Goal: Task Accomplishment & Management: Complete application form

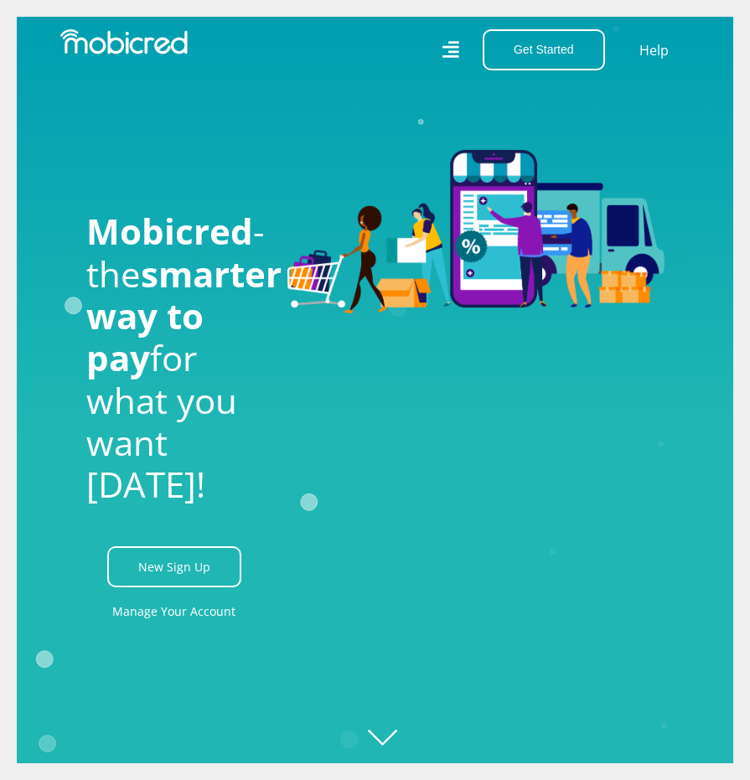
drag, startPoint x: 192, startPoint y: 586, endPoint x: 245, endPoint y: 585, distance: 52.8
click at [192, 586] on link "New Sign Up" at bounding box center [174, 566] width 134 height 41
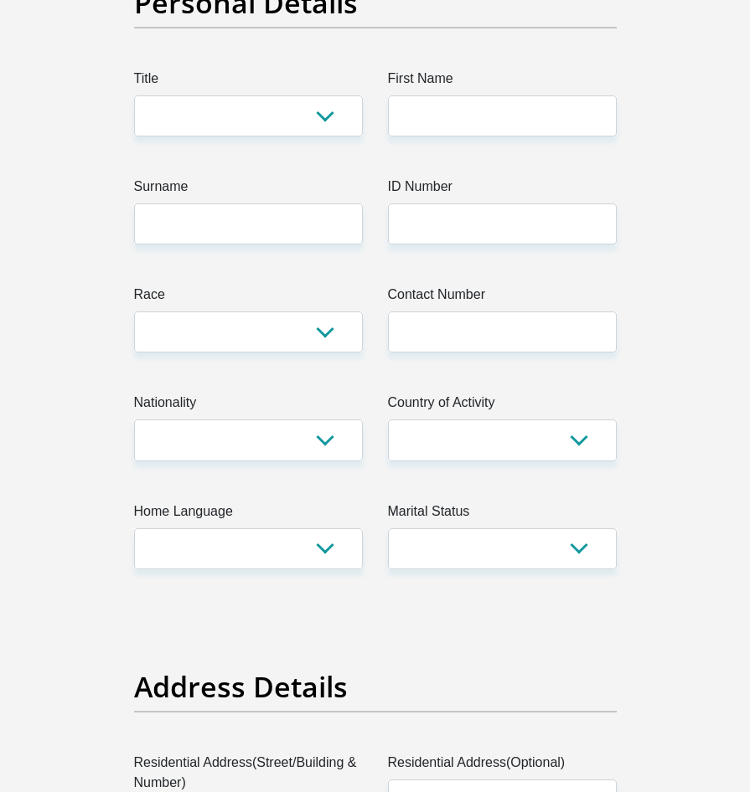
scroll to position [251, 0]
click at [330, 125] on select "Mr Ms Mrs Dr Other" at bounding box center [248, 115] width 229 height 41
select select "Mr"
click at [134, 95] on select "Mr Ms Mrs Dr Other" at bounding box center [248, 115] width 229 height 41
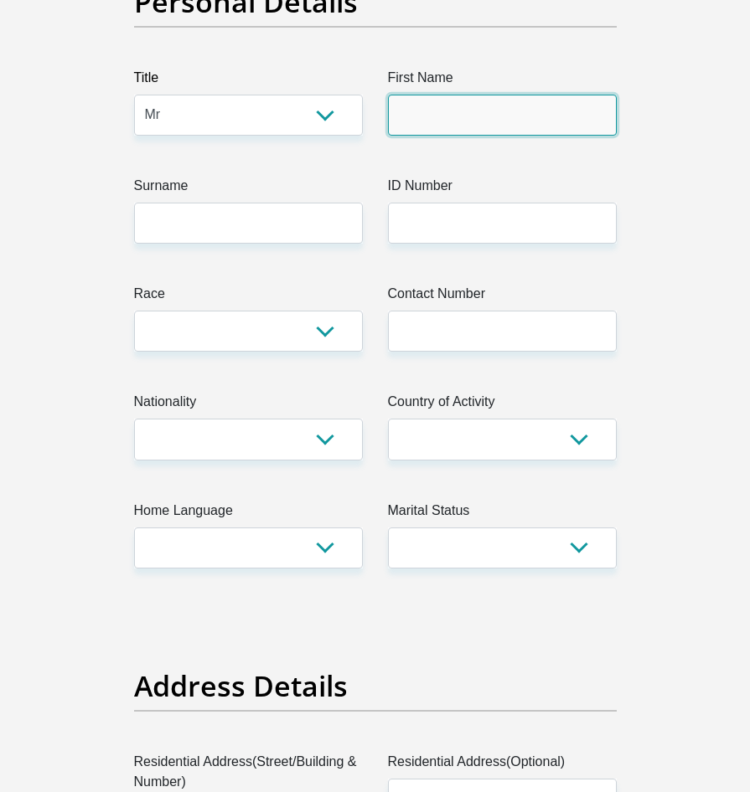
click at [462, 112] on input "First Name" at bounding box center [502, 115] width 229 height 41
type input "ANDILE"
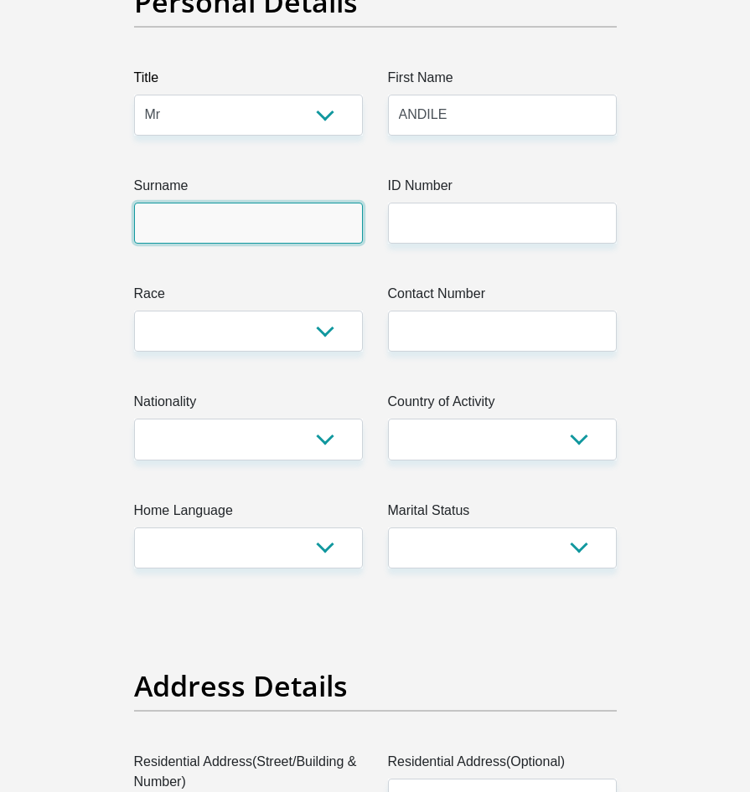
type input "BOHLASE"
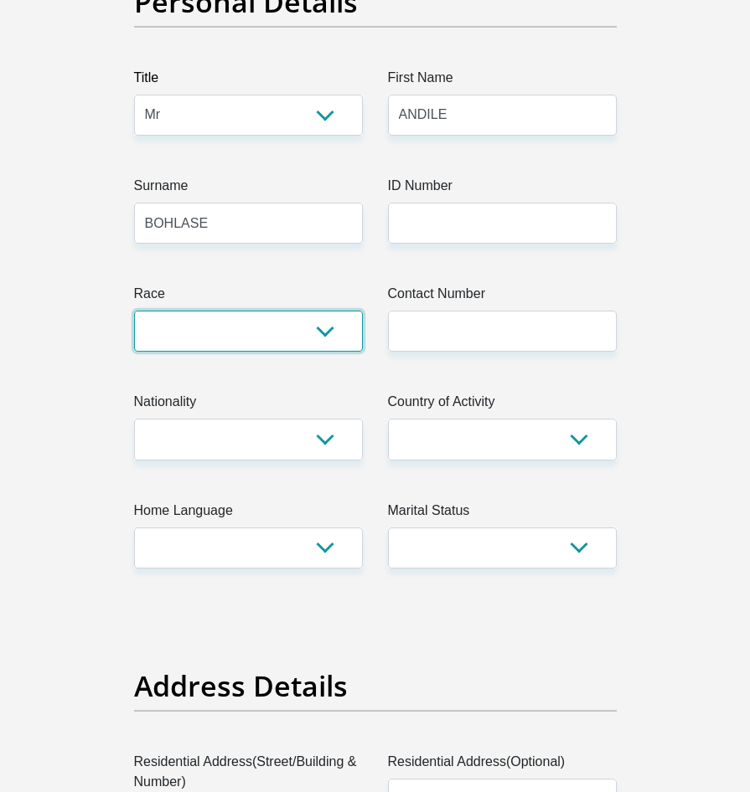
select select "1"
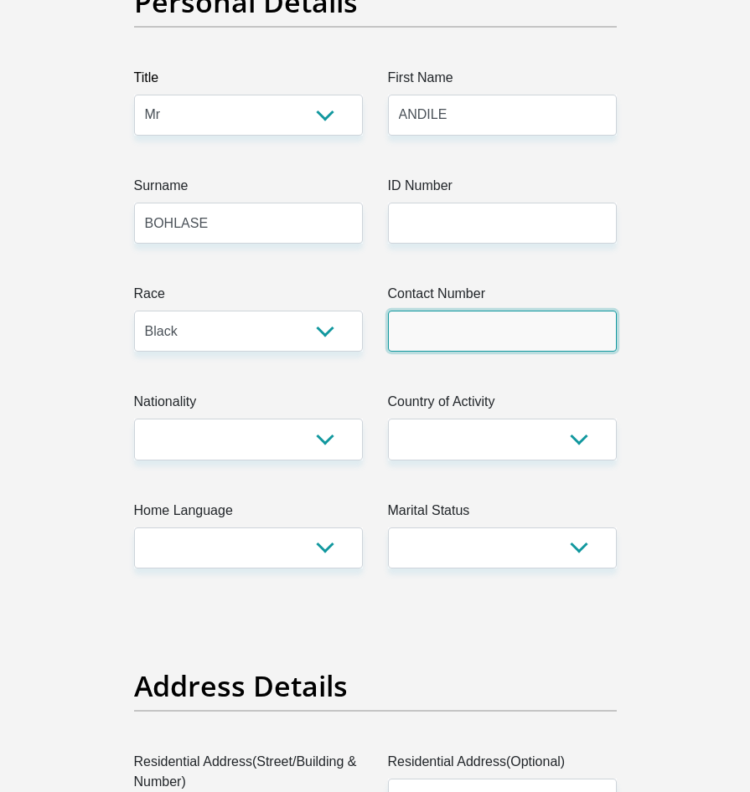
type input "0658690515"
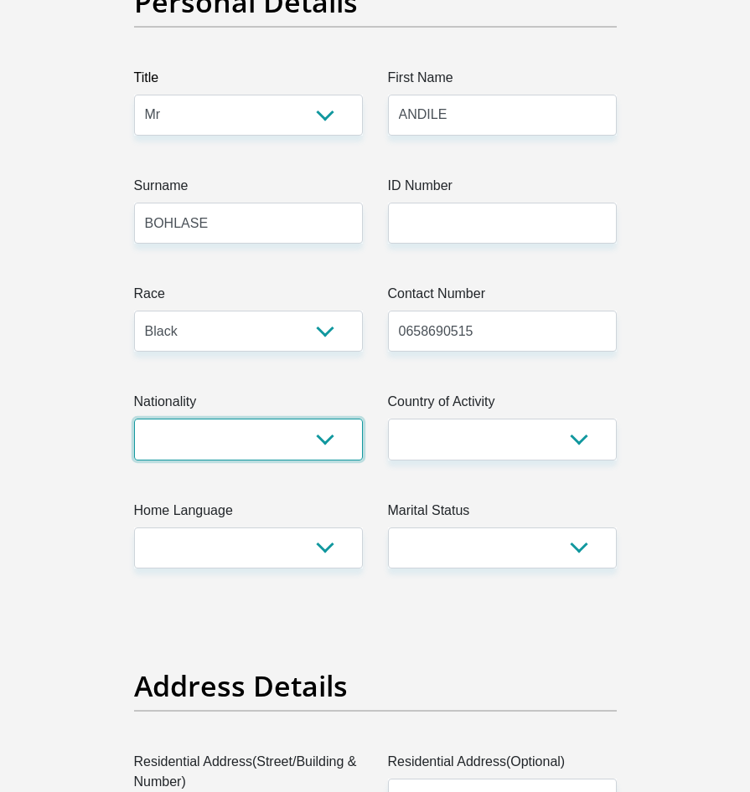
select select "ZAF"
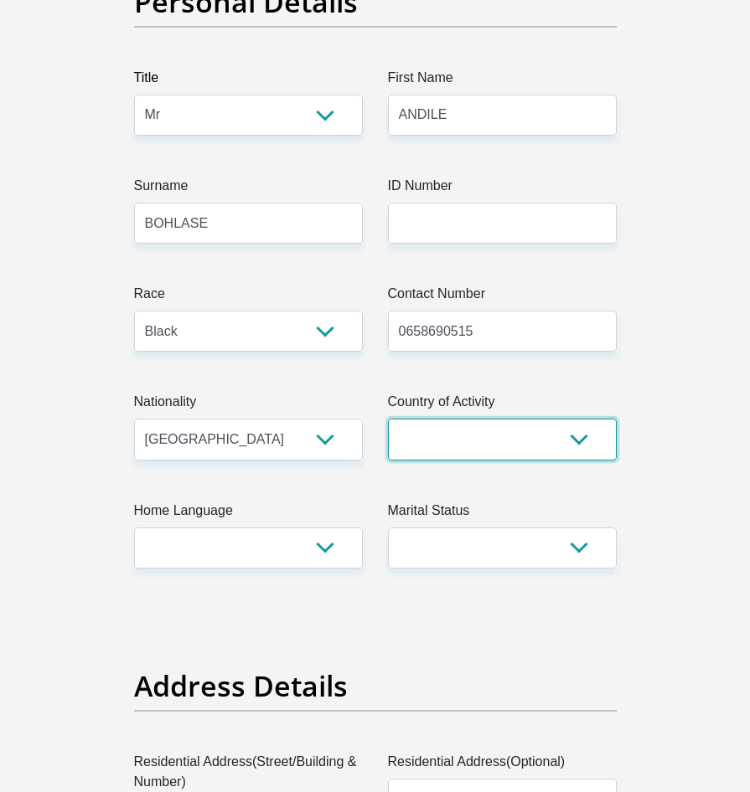
select select "ZAF"
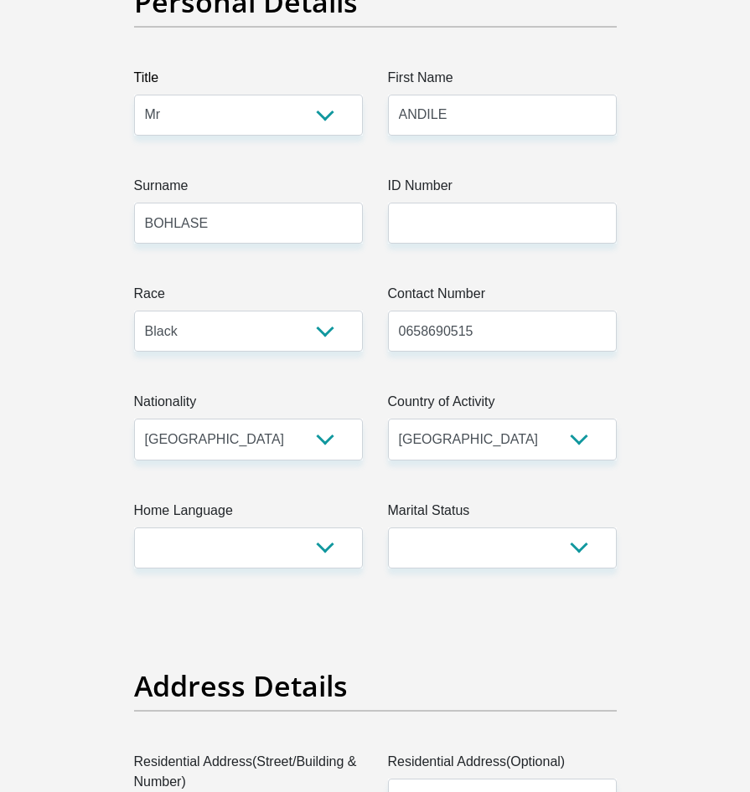
type input "10529 Koussi Cres, Clayville, Thembisa"
type input "Johannesburg"
type input "1666"
select select "Gauteng"
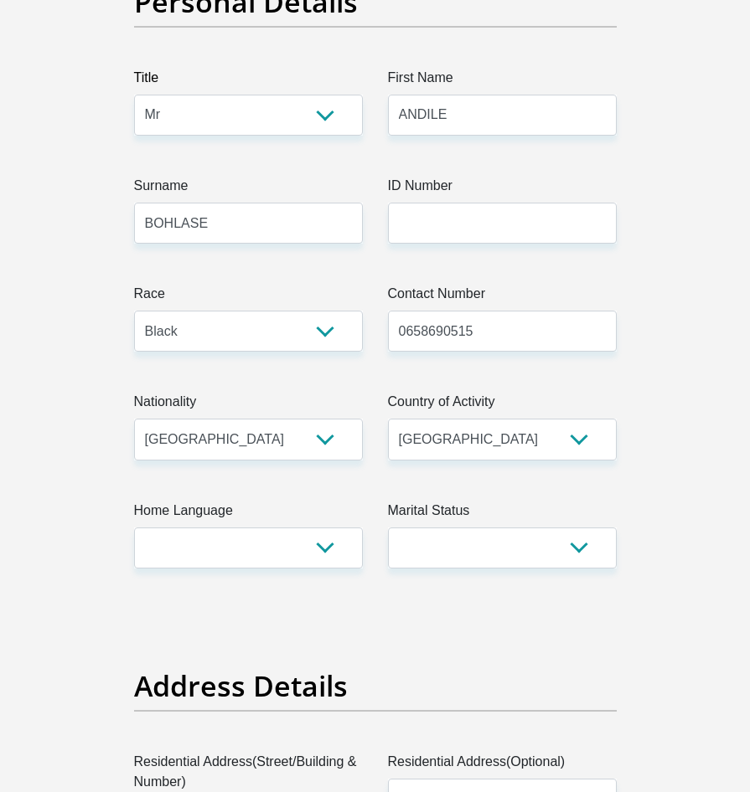
type input "andilebohlase26@gmail.com"
type input "0843234616Ma@010604"
type input "7400"
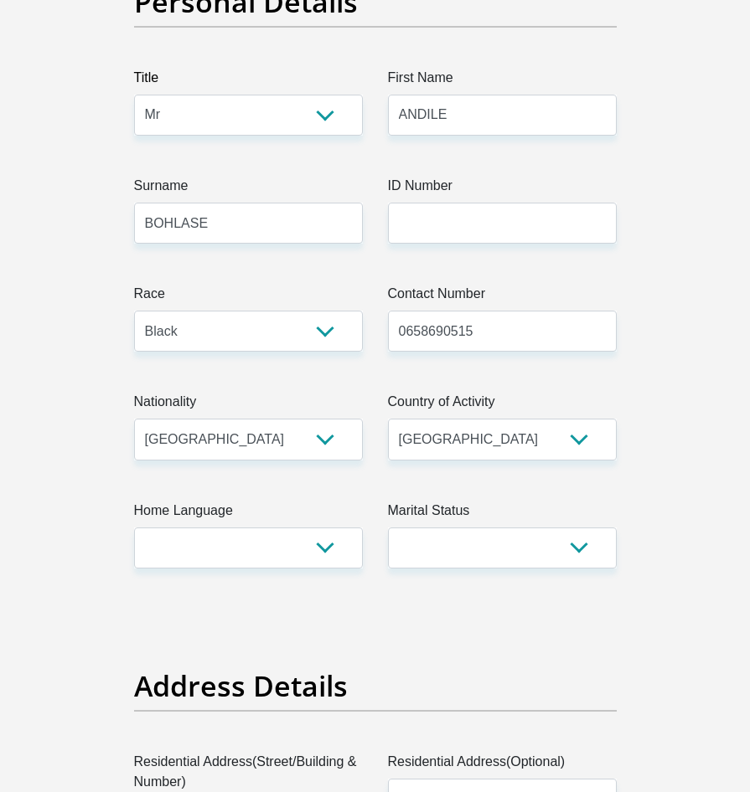
type input "6800"
type input "0"
type input "2500"
type input "500"
type input "0"
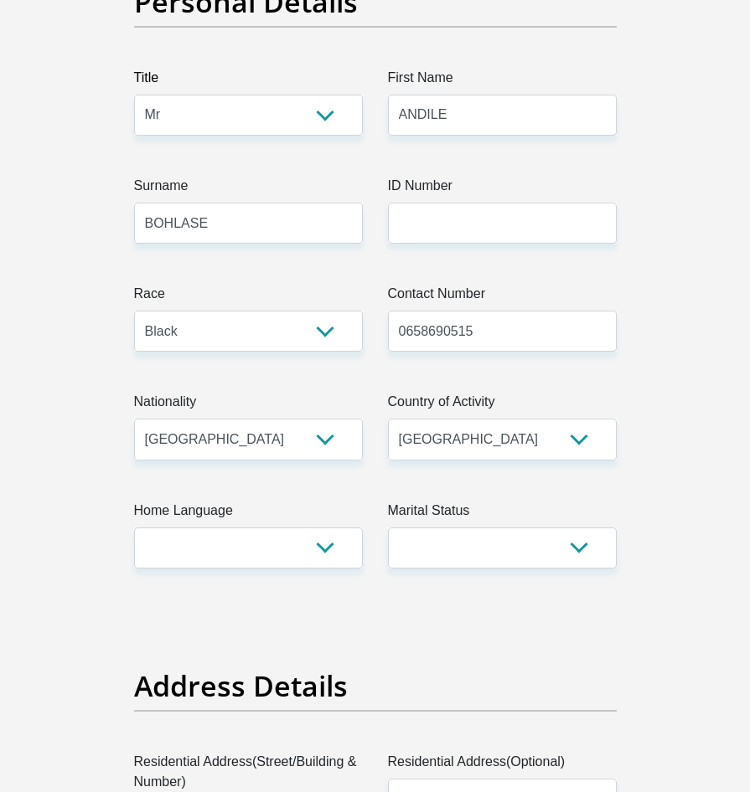
type input "1500"
type input "450"
type input "0"
type input "MUSTEK"
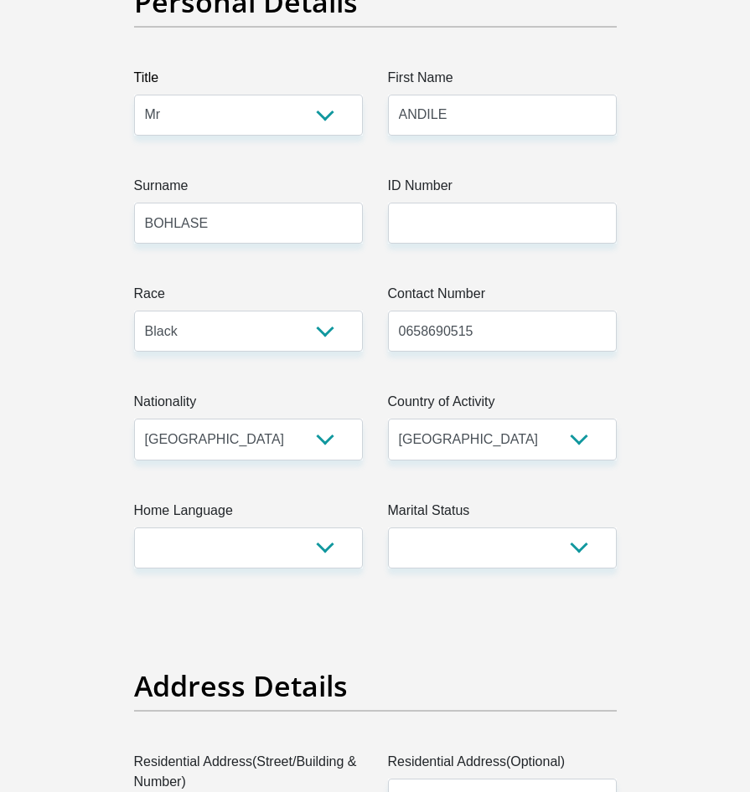
type input "0658690515"
type input "KOKETSO"
type input "MAAKE"
type input "1631634672"
type input "470010"
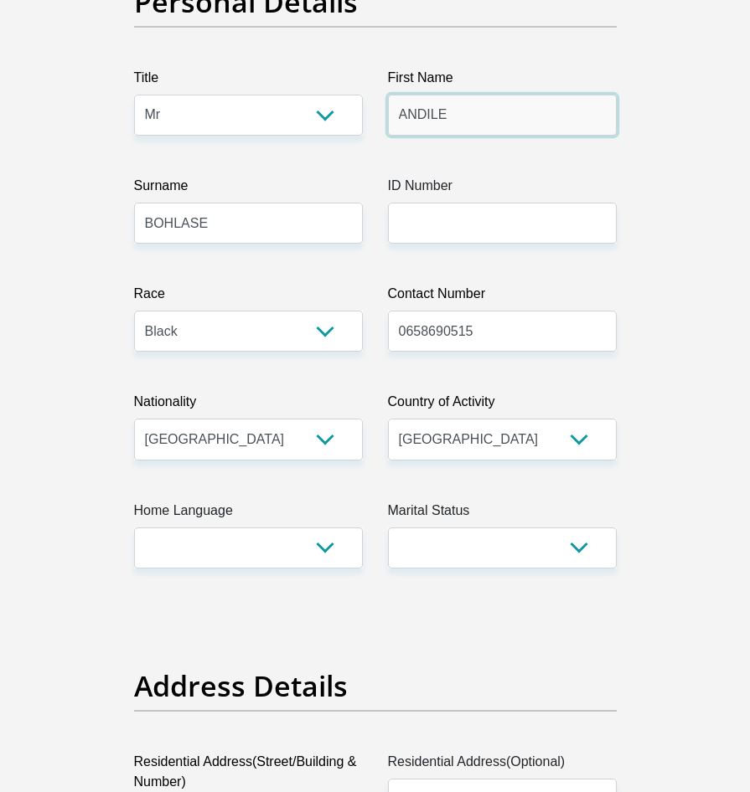
type input "CAPITEC BANK LIMITED"
type input "CAPITEC BANK CPC"
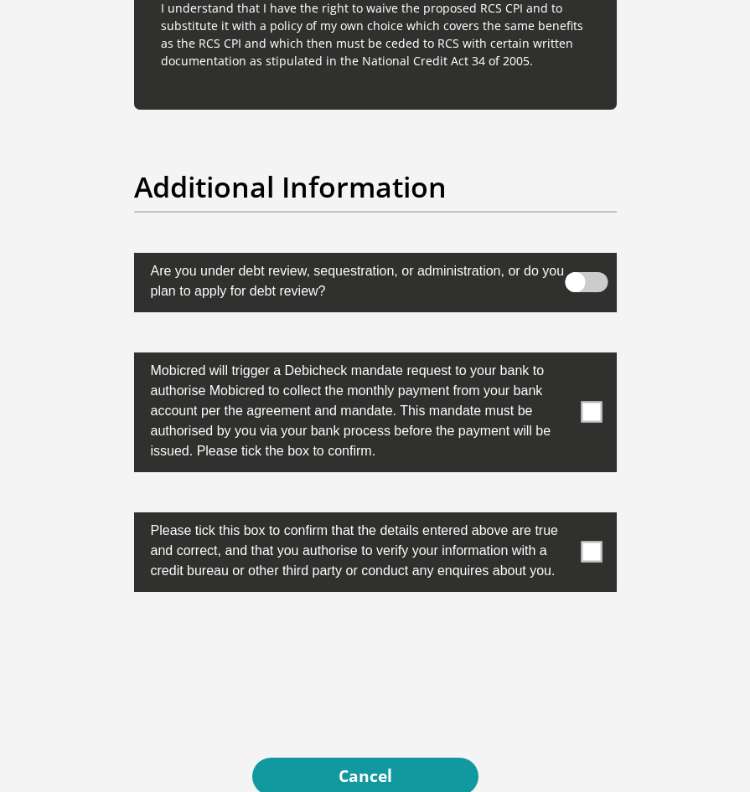
scroll to position [5696, 0]
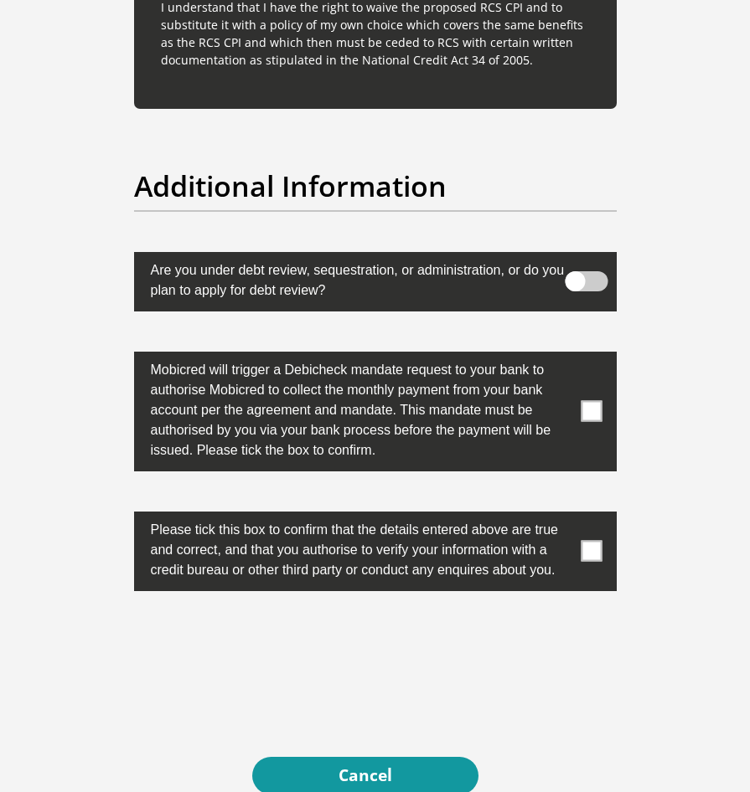
click at [581, 271] on span at bounding box center [586, 281] width 43 height 20
click at [592, 266] on input "checkbox" at bounding box center [592, 266] width 0 height 0
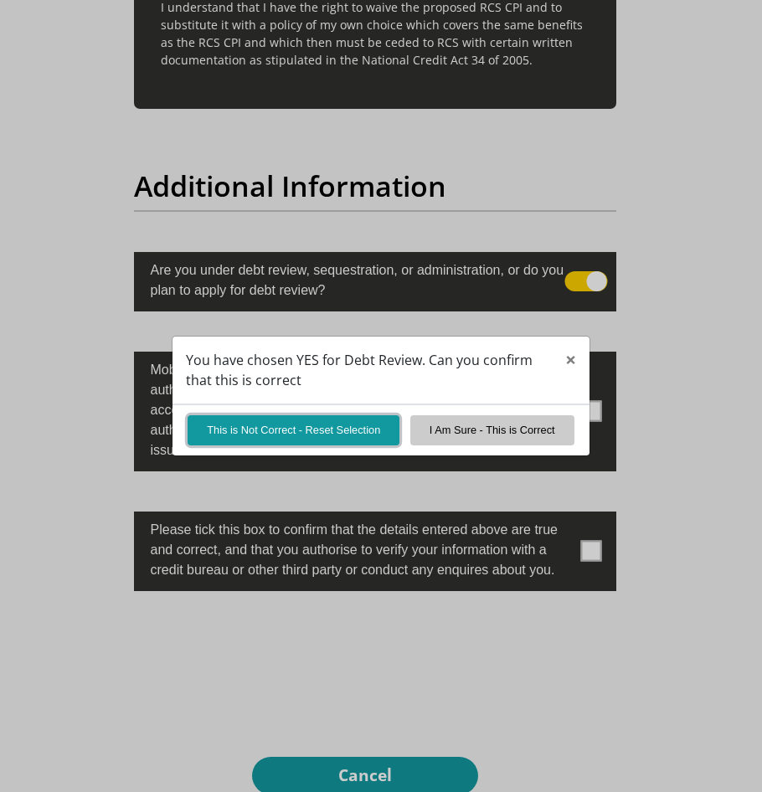
click at [241, 437] on button "This is Not Correct - Reset Selection" at bounding box center [294, 429] width 212 height 29
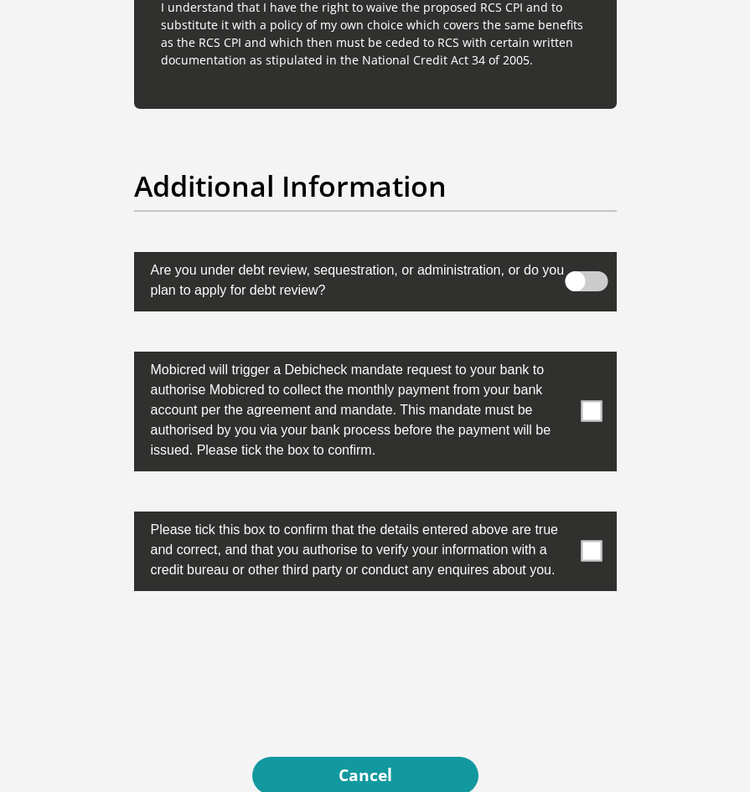
click at [591, 401] on span at bounding box center [591, 411] width 21 height 21
click at [575, 356] on input "checkbox" at bounding box center [575, 356] width 0 height 0
click at [596, 541] on span at bounding box center [591, 551] width 21 height 21
click at [575, 516] on input "checkbox" at bounding box center [575, 516] width 0 height 0
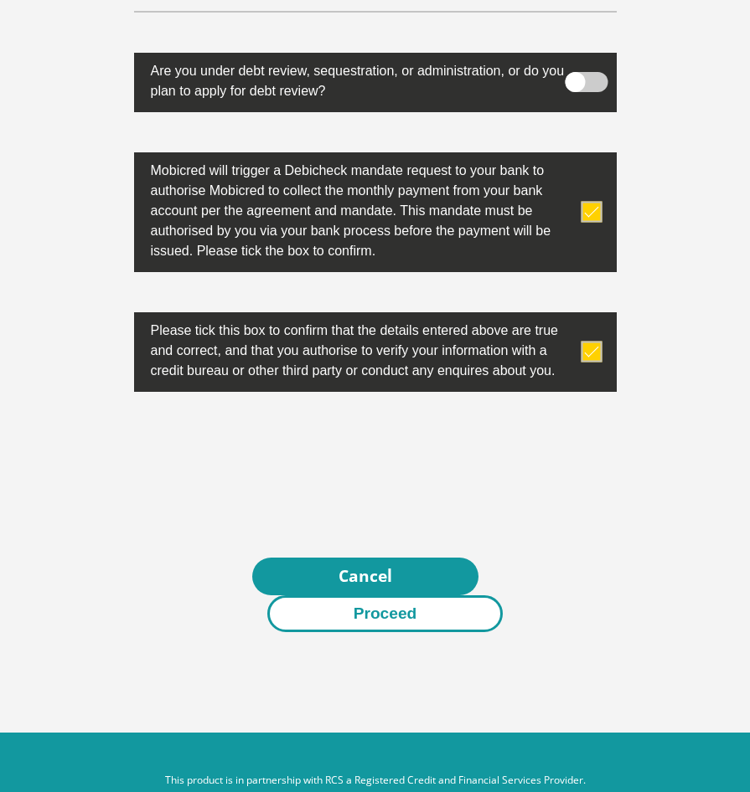
click at [410, 596] on button "Proceed" at bounding box center [385, 615] width 236 height 38
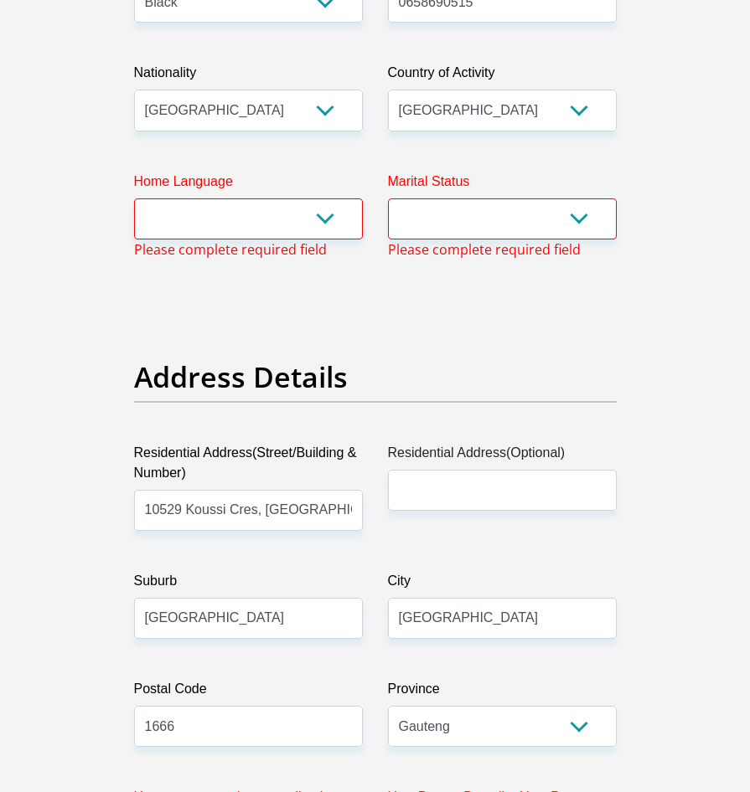
scroll to position [589, 0]
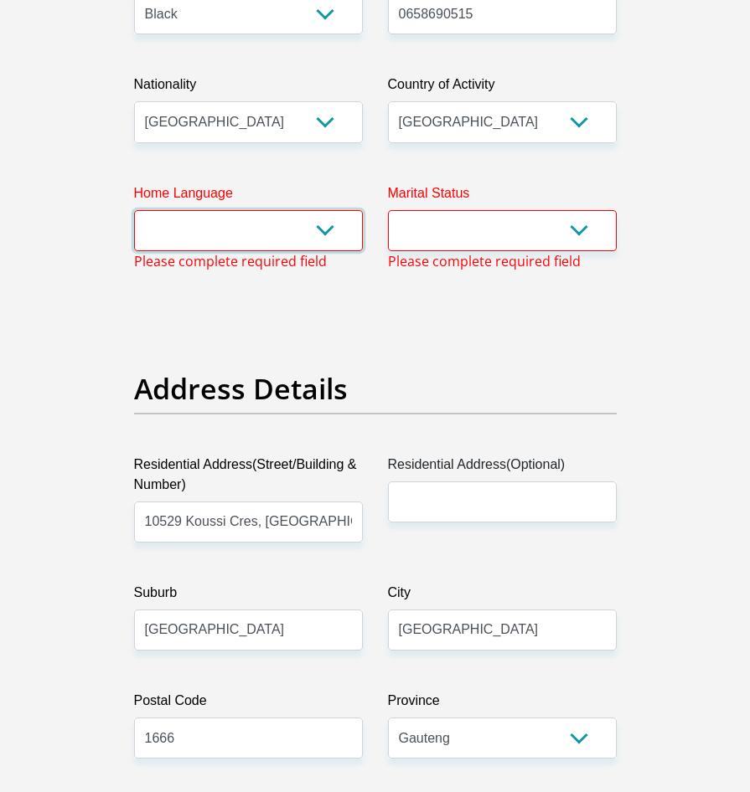
click at [331, 233] on select "Afrikaans English Sepedi South Ndebele Southern Sotho Swati Tsonga Tswana Venda…" at bounding box center [248, 230] width 229 height 41
select select "zul"
click at [134, 210] on select "Afrikaans English Sepedi South Ndebele Southern Sotho Swati Tsonga Tswana Venda…" at bounding box center [248, 230] width 229 height 41
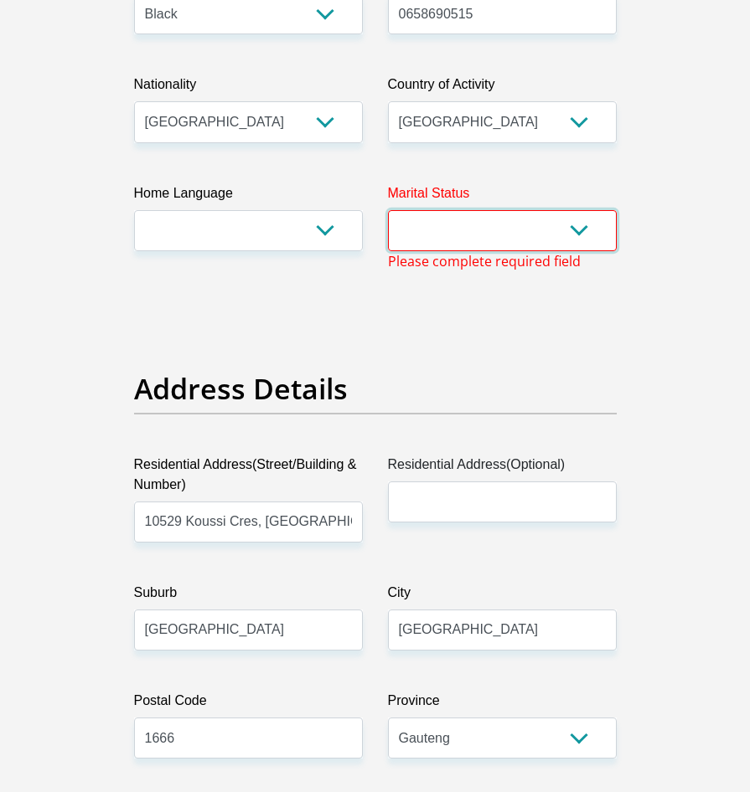
click at [573, 230] on select "Married ANC Single Divorced Widowed Married COP or Customary Law" at bounding box center [502, 230] width 229 height 41
select select "2"
click at [388, 210] on select "Married ANC Single Divorced Widowed Married COP or Customary Law" at bounding box center [502, 230] width 229 height 41
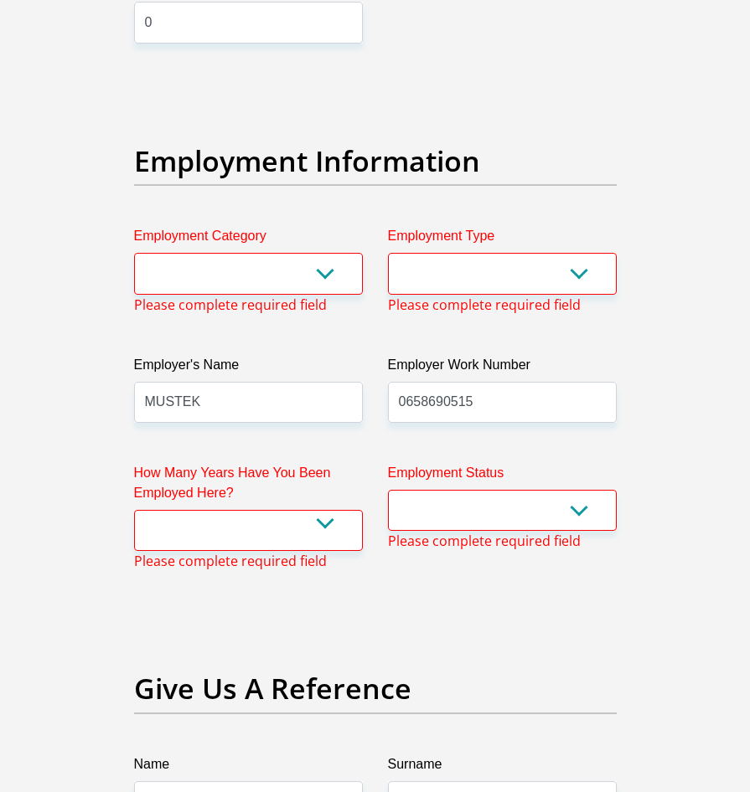
scroll to position [3102, 0]
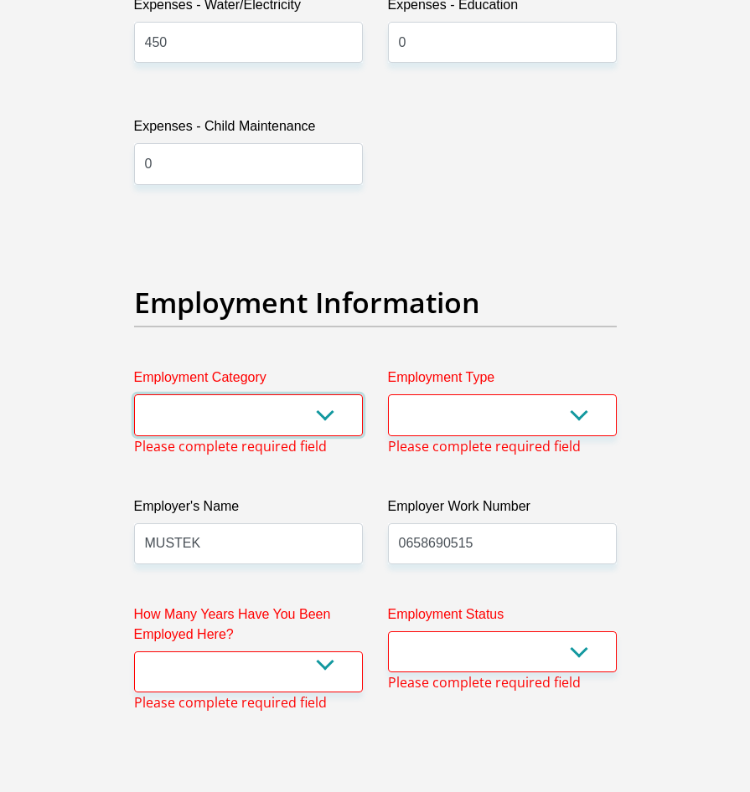
click at [321, 395] on select "AGRICULTURE ALCOHOL & TOBACCO CONSTRUCTION MATERIALS METALLURGY EQUIPMENT FOR R…" at bounding box center [248, 415] width 229 height 41
select select "75"
click at [134, 395] on select "AGRICULTURE ALCOHOL & TOBACCO CONSTRUCTION MATERIALS METALLURGY EQUIPMENT FOR R…" at bounding box center [248, 415] width 229 height 41
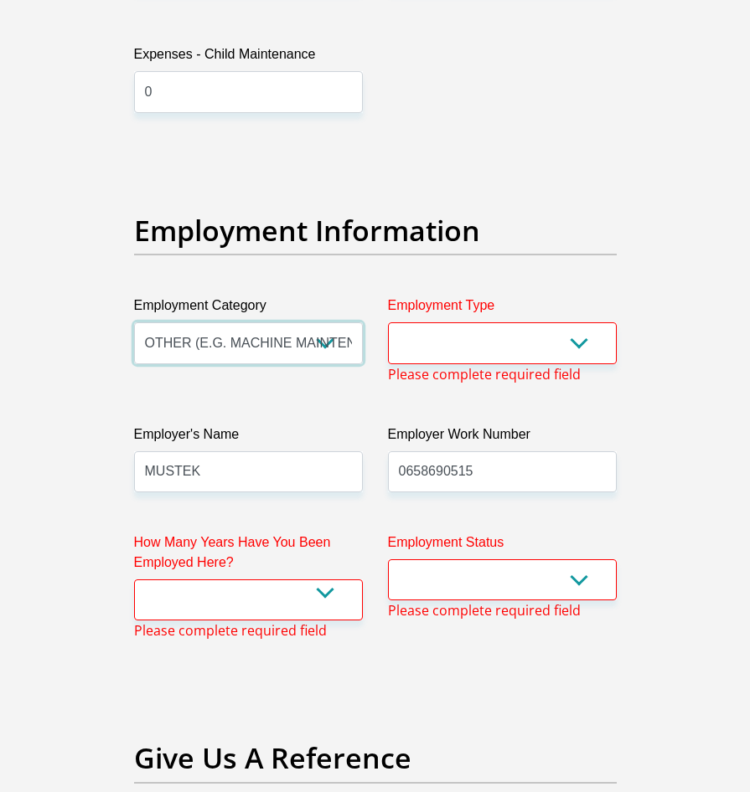
scroll to position [3269, 0]
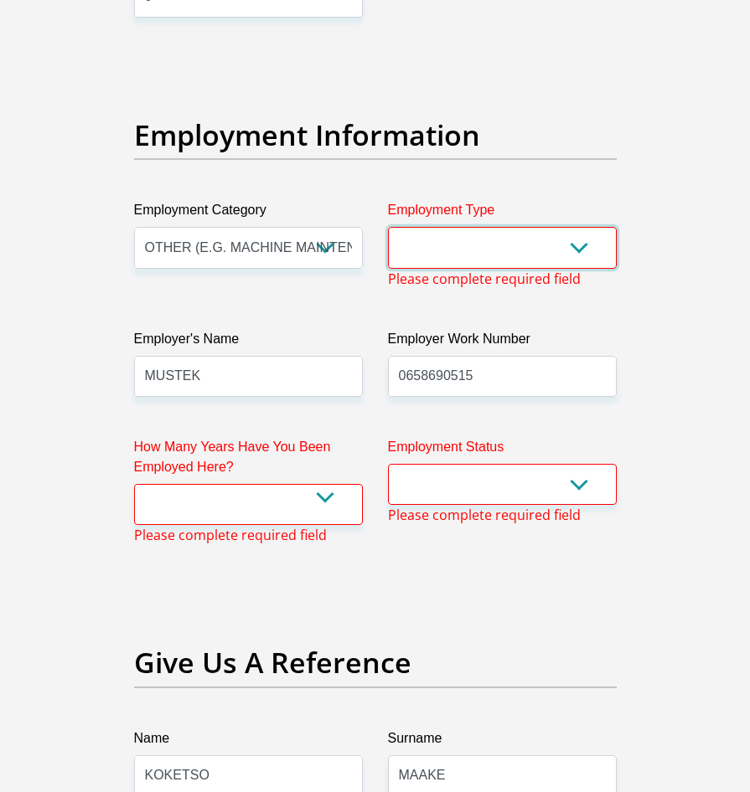
click at [562, 227] on select "College/Lecturer Craft Seller Creative Driver Executive Farmer Forces - Non Com…" at bounding box center [502, 247] width 229 height 41
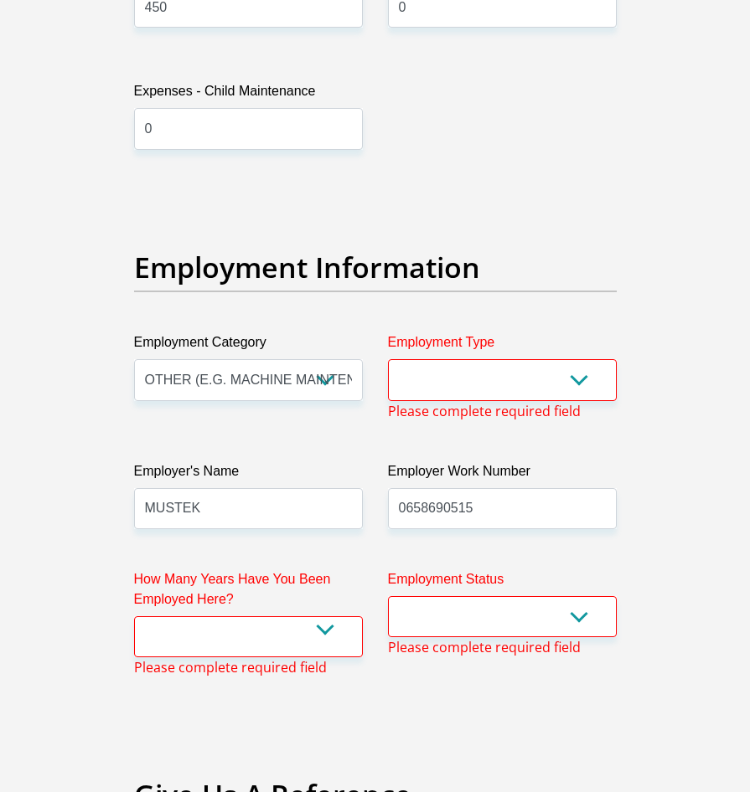
scroll to position [3084, 0]
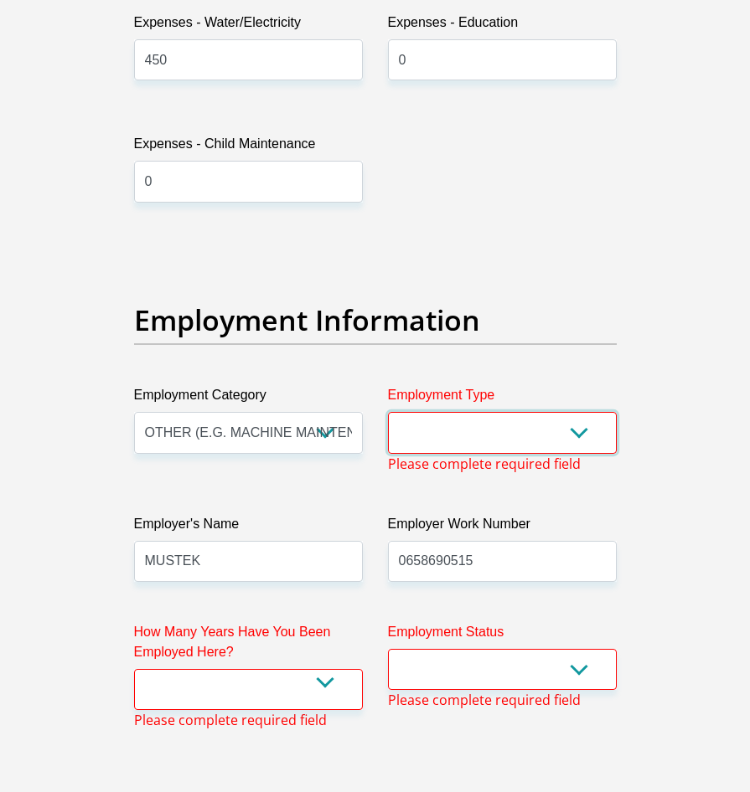
click at [527, 412] on select "College/Lecturer Craft Seller Creative Driver Executive Farmer Forces - Non Com…" at bounding box center [502, 432] width 229 height 41
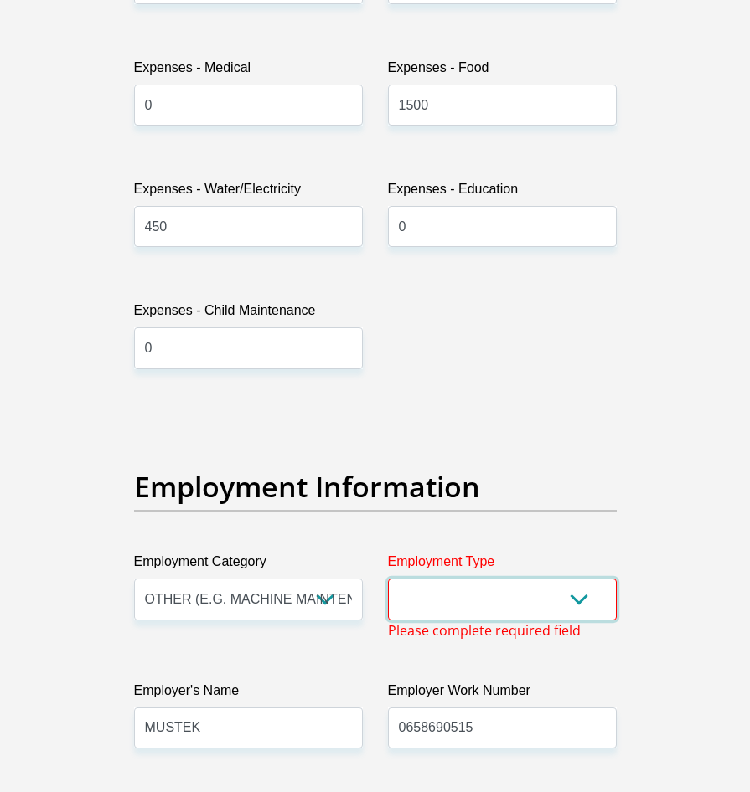
scroll to position [2917, 0]
drag, startPoint x: 579, startPoint y: 584, endPoint x: 581, endPoint y: 574, distance: 10.4
click at [580, 580] on select "College/Lecturer Craft Seller Creative Driver Executive Farmer Forces - Non Com…" at bounding box center [502, 600] width 229 height 41
select select "Unknown/Other"
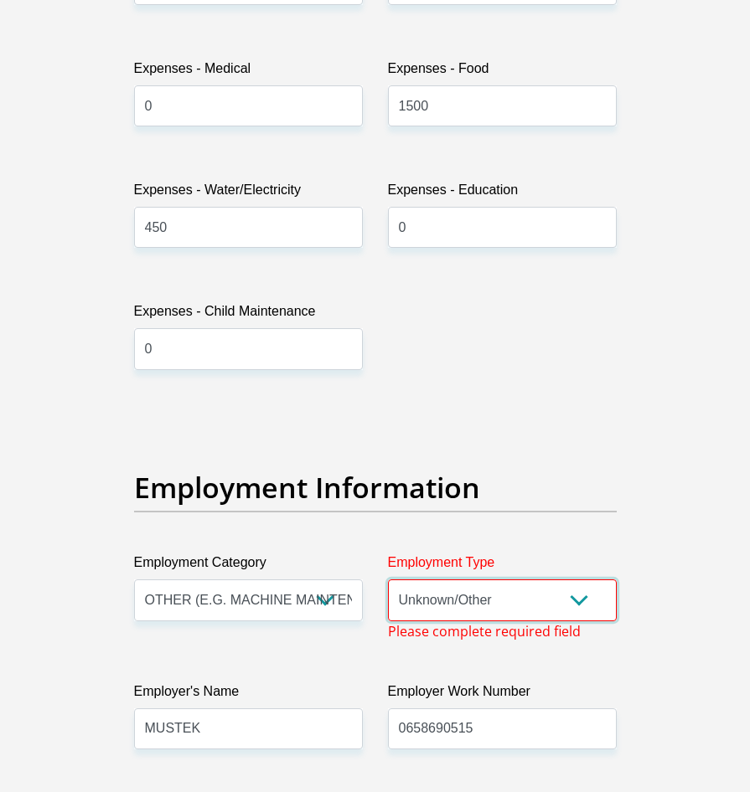
click at [388, 580] on select "College/Lecturer Craft Seller Creative Driver Executive Farmer Forces - Non Com…" at bounding box center [502, 600] width 229 height 41
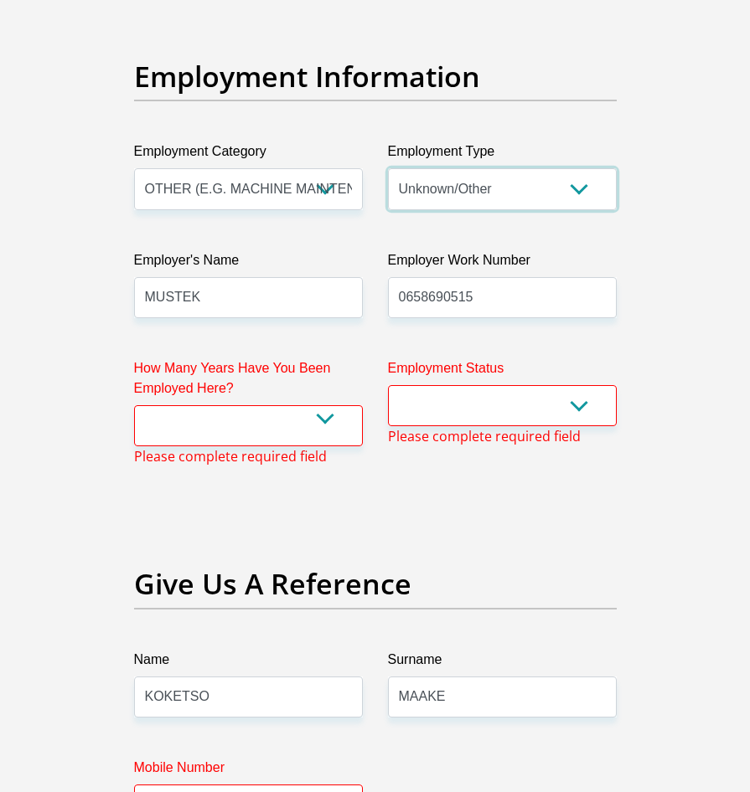
scroll to position [3336, 0]
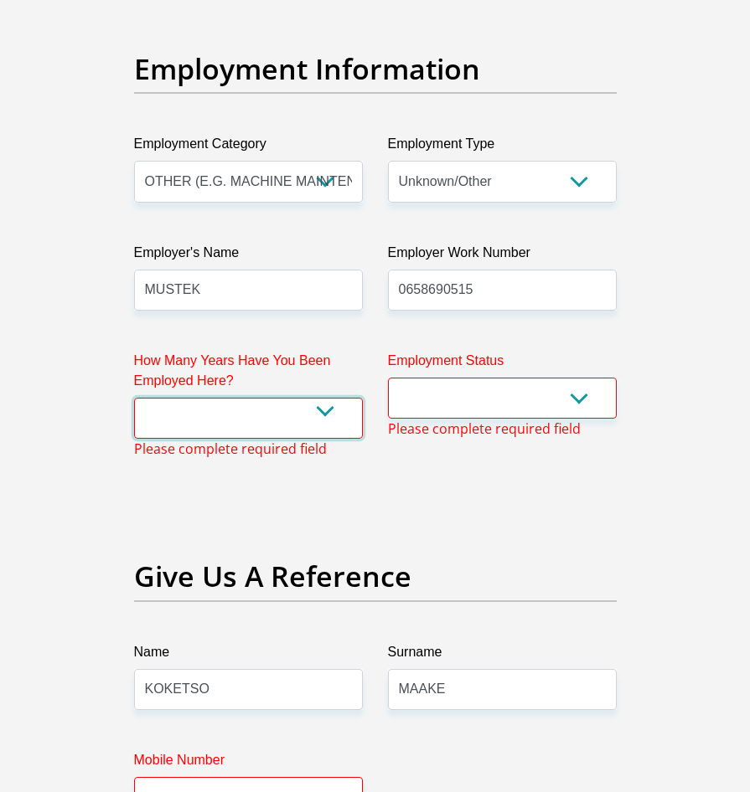
click at [328, 398] on select "less than 1 year 1-3 years 3-5 years 5+ years" at bounding box center [248, 418] width 229 height 41
select select "24"
click at [134, 398] on select "less than 1 year 1-3 years 3-5 years 5+ years" at bounding box center [248, 418] width 229 height 41
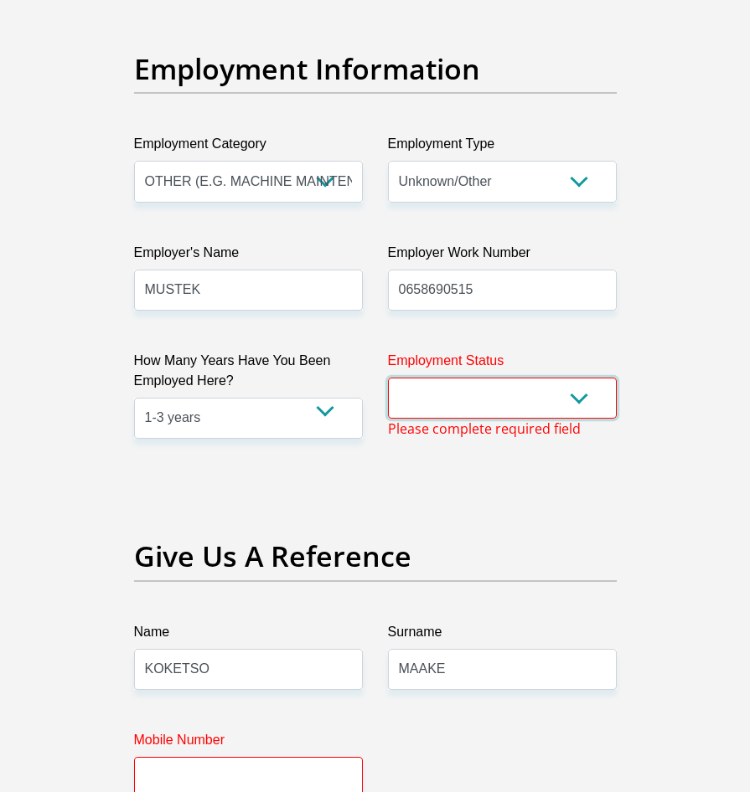
click at [539, 378] on select "Permanent/Full-time Part-time/Casual Contract Worker Self-Employed Housewife Re…" at bounding box center [502, 398] width 229 height 41
select select "1"
click at [388, 378] on select "Permanent/Full-time Part-time/Casual Contract Worker Self-Employed Housewife Re…" at bounding box center [502, 398] width 229 height 41
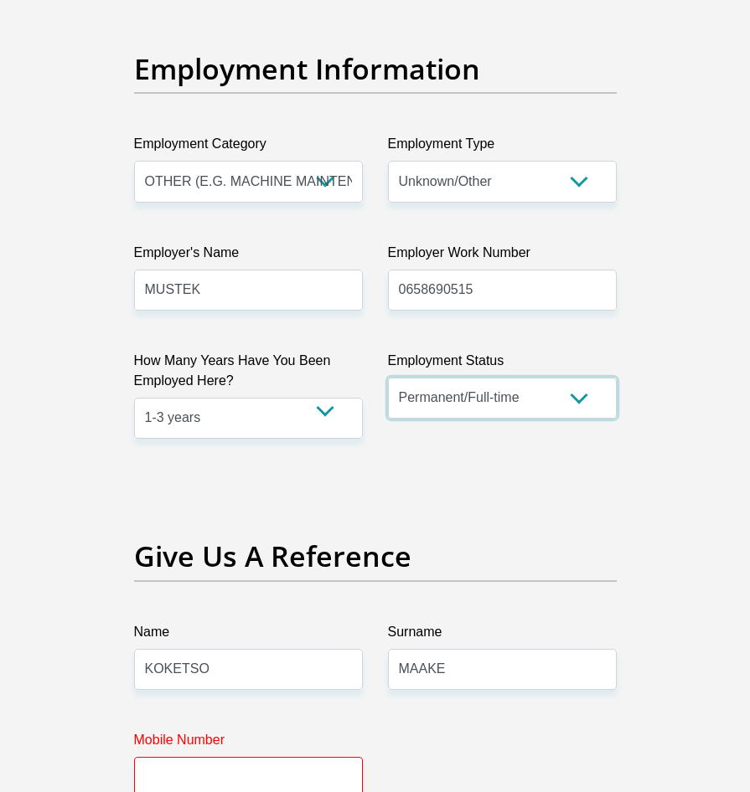
scroll to position [3838, 0]
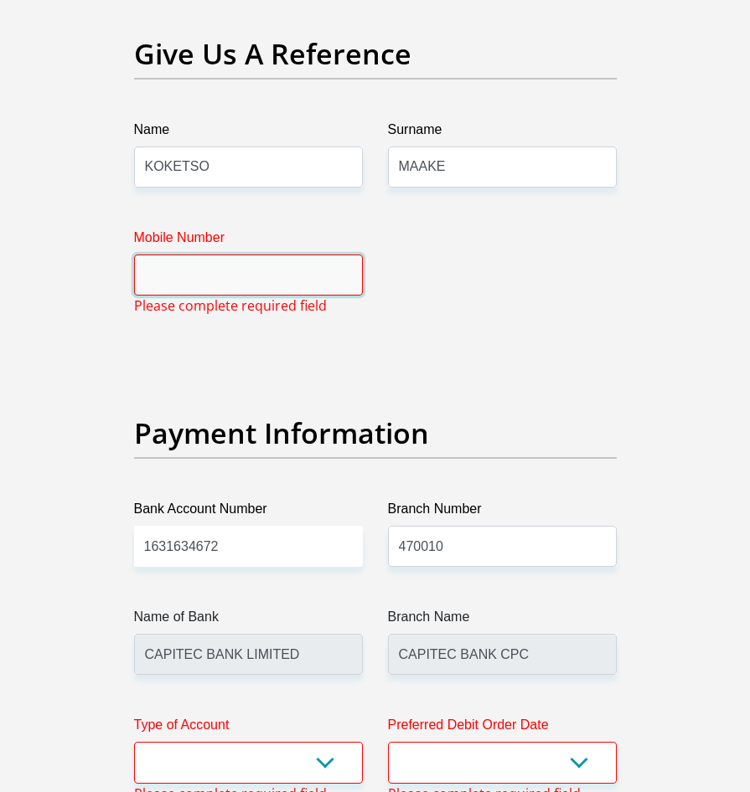
click at [214, 255] on input "Mobile Number" at bounding box center [248, 275] width 229 height 41
type input "0760362584"
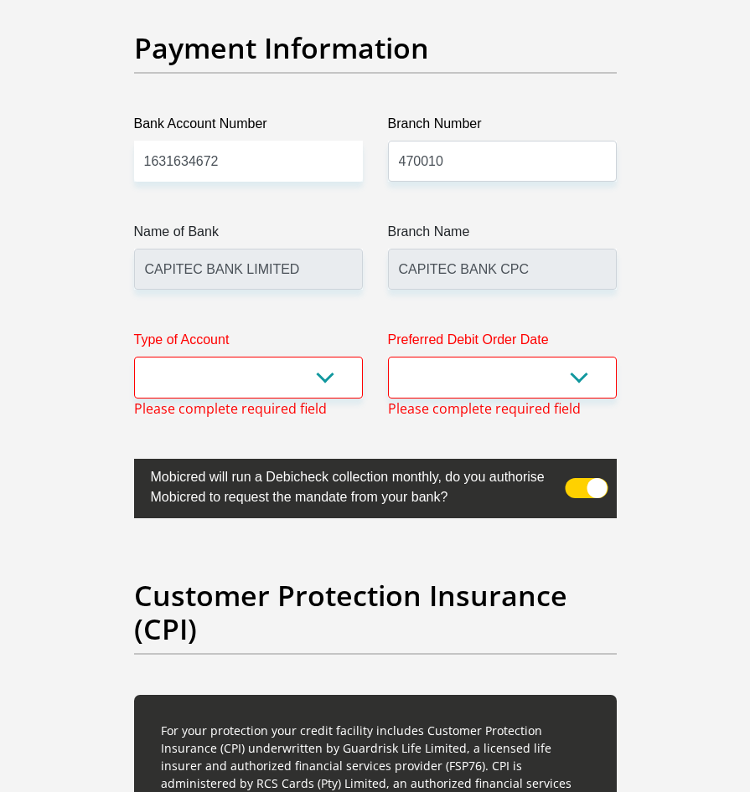
scroll to position [4173, 0]
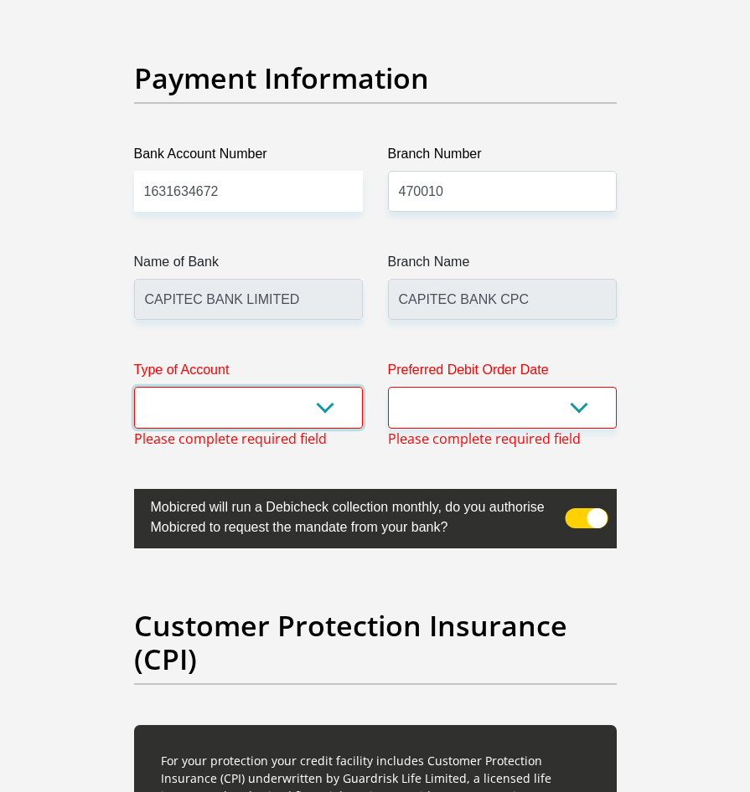
click at [324, 387] on select "Cheque Savings" at bounding box center [248, 407] width 229 height 41
select select "SAV"
click at [134, 387] on select "Cheque Savings" at bounding box center [248, 407] width 229 height 41
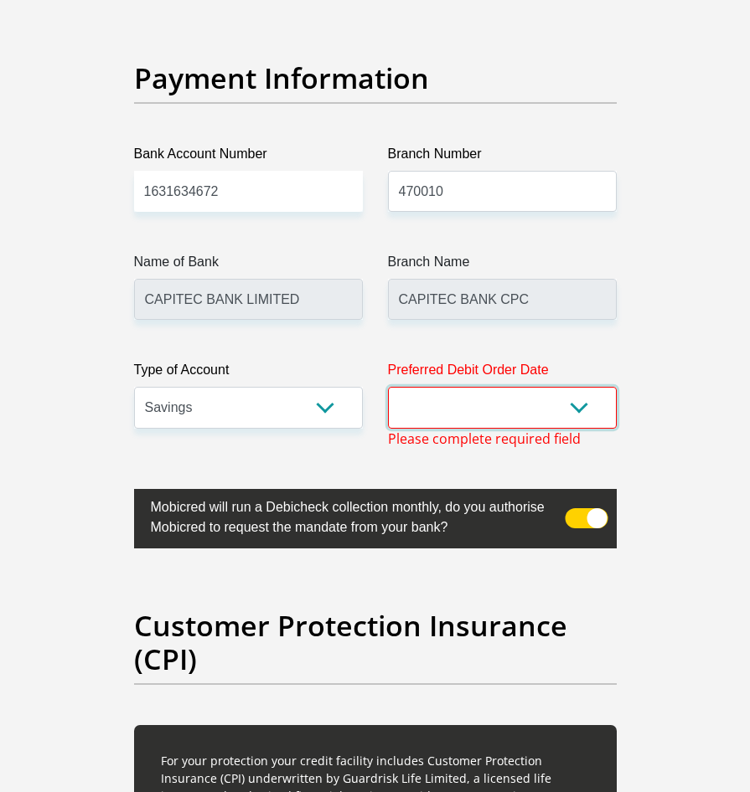
click at [529, 387] on select "1st 2nd 3rd 4th 5th 7th 18th 19th 20th 21st 22nd 23rd 24th 25th 26th 27th 28th …" at bounding box center [502, 407] width 229 height 41
select select "24"
click at [388, 387] on select "1st 2nd 3rd 4th 5th 7th 18th 19th 20th 21st 22nd 23rd 24th 25th 26th 27th 28th …" at bounding box center [502, 407] width 229 height 41
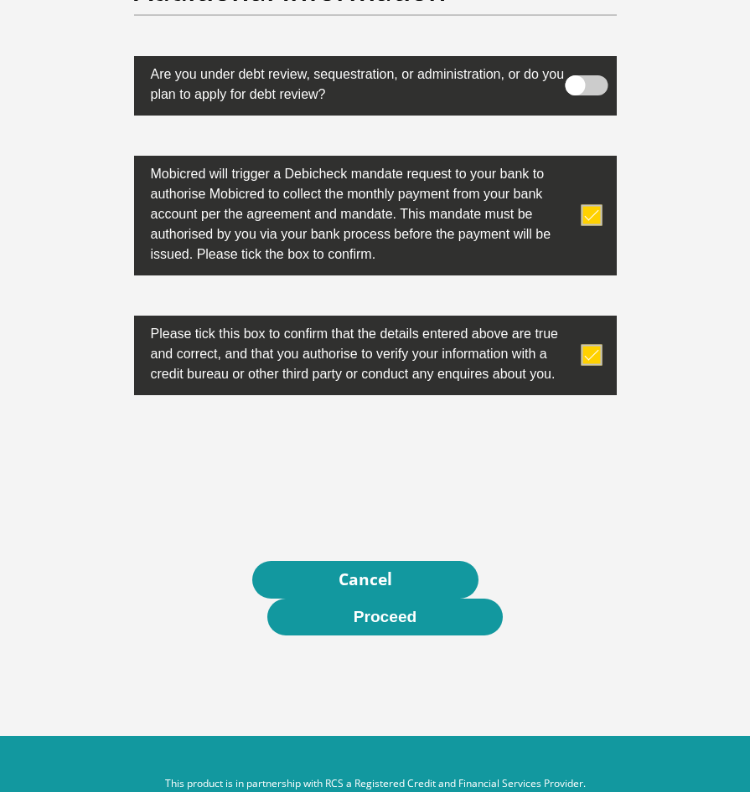
scroll to position [5936, 0]
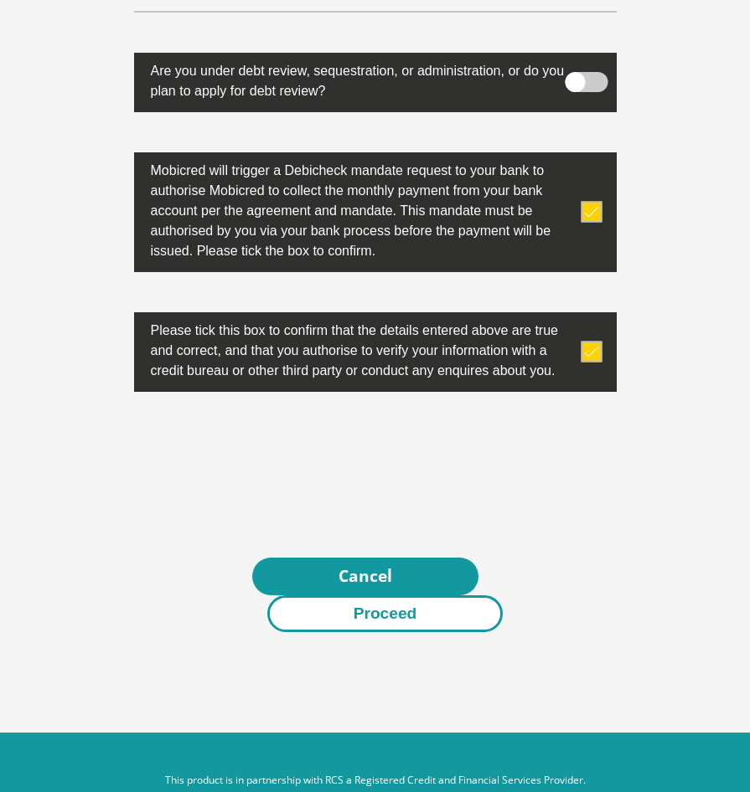
click at [436, 596] on button "Proceed" at bounding box center [385, 615] width 236 height 38
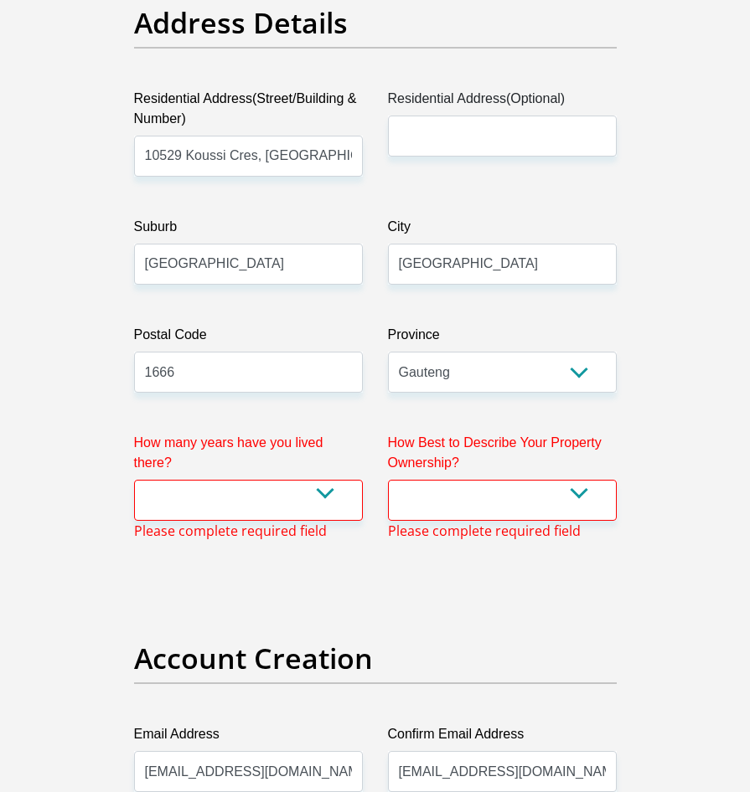
scroll to position [933, 0]
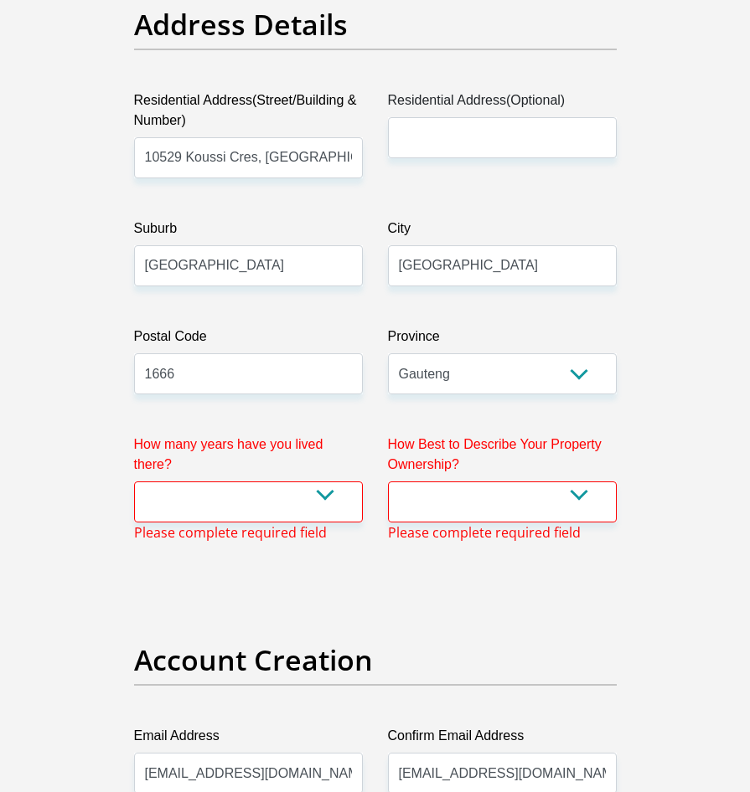
click at [334, 450] on label "How many years have you lived there?" at bounding box center [248, 458] width 229 height 47
click at [334, 482] on select "less than 1 year 1-3 years 3-5 years 5+ years" at bounding box center [248, 502] width 229 height 41
click at [326, 482] on select "less than 1 year 1-3 years 3-5 years 5+ years" at bounding box center [248, 502] width 229 height 41
select select "2"
click at [134, 482] on select "less than 1 year 1-3 years 3-5 years 5+ years" at bounding box center [248, 502] width 229 height 41
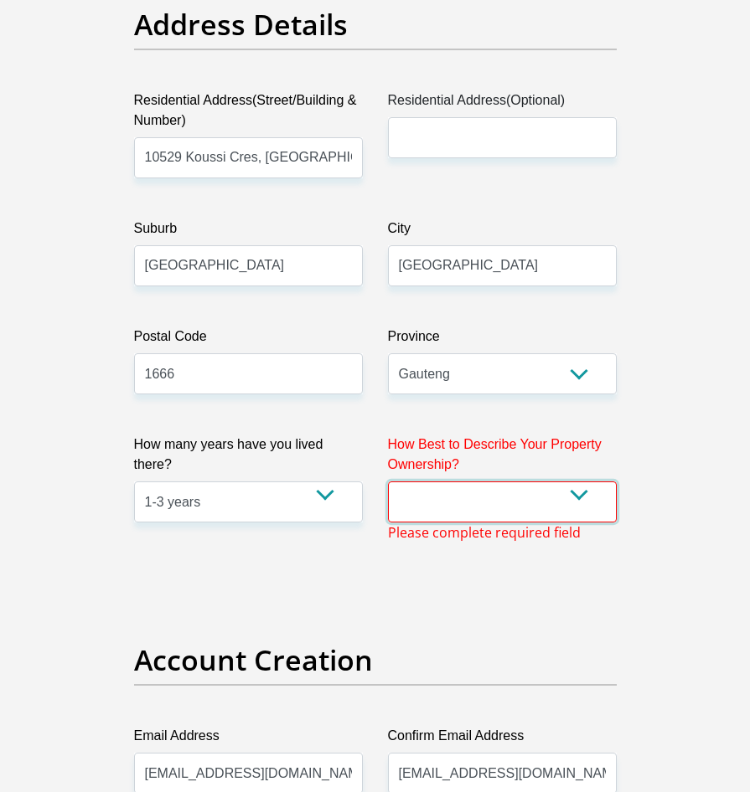
click at [566, 505] on select "Owned Rented Family Owned Company Dwelling" at bounding box center [502, 502] width 229 height 41
select select "Rented"
click at [388, 482] on select "Owned Rented Family Owned Company Dwelling" at bounding box center [502, 502] width 229 height 41
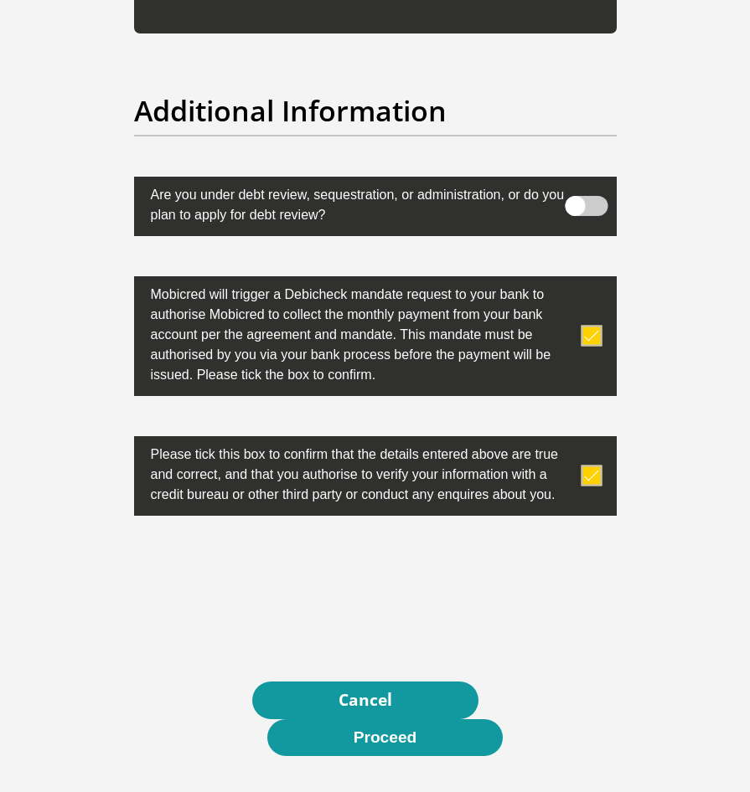
scroll to position [5916, 0]
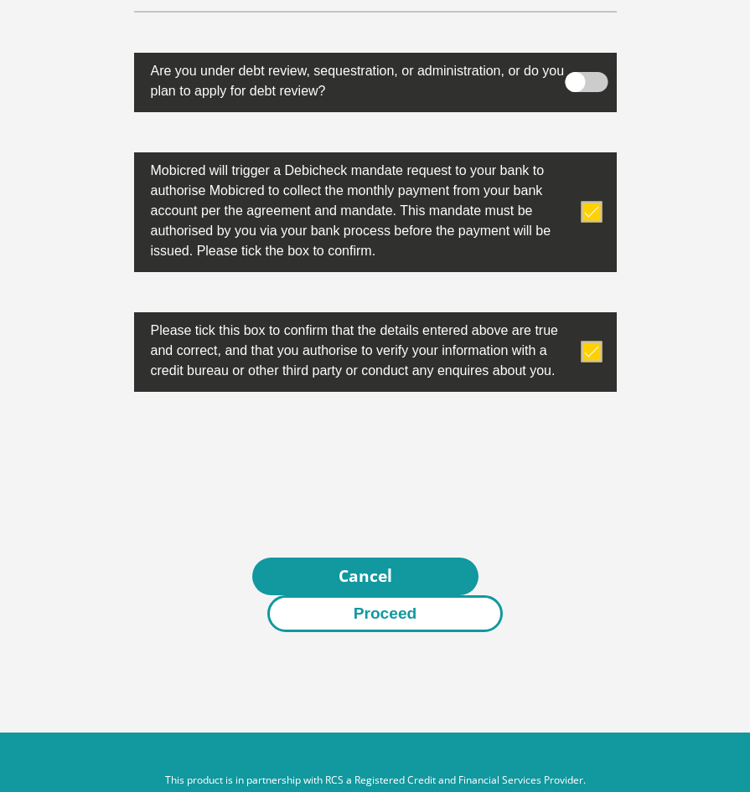
click at [431, 596] on button "Proceed" at bounding box center [385, 615] width 236 height 38
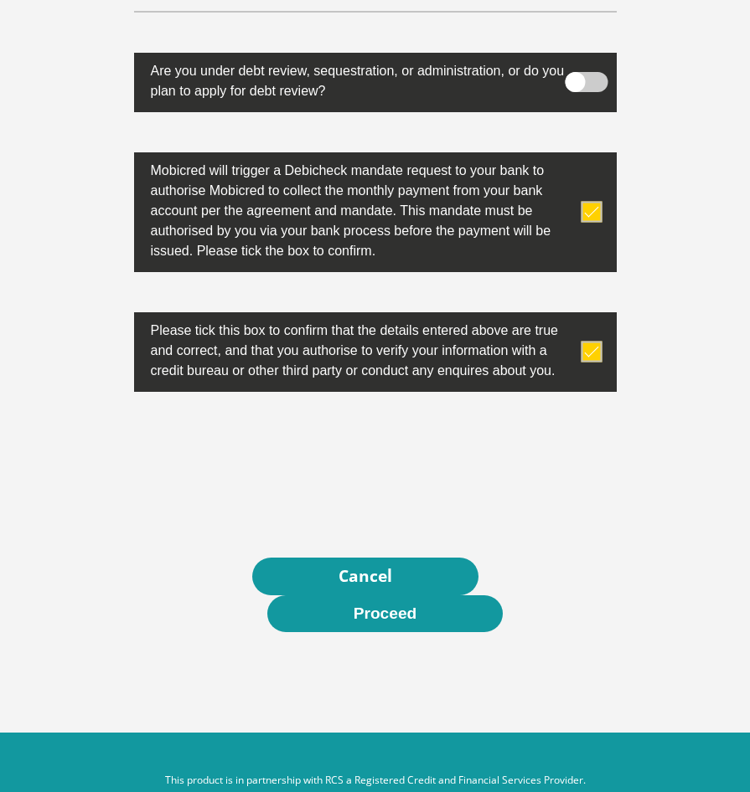
scroll to position [0, 0]
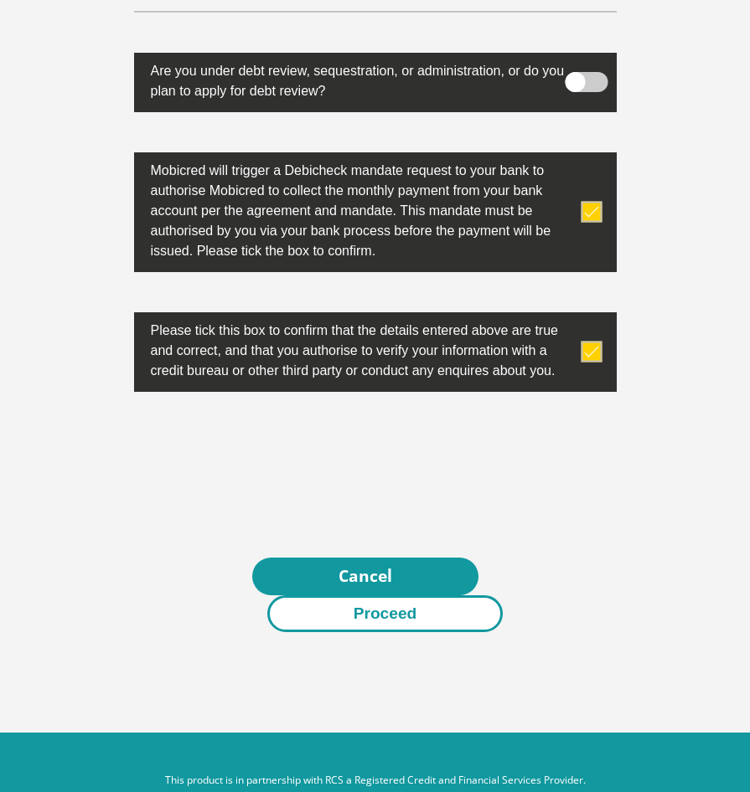
click at [378, 596] on button "Proceed" at bounding box center [385, 615] width 236 height 38
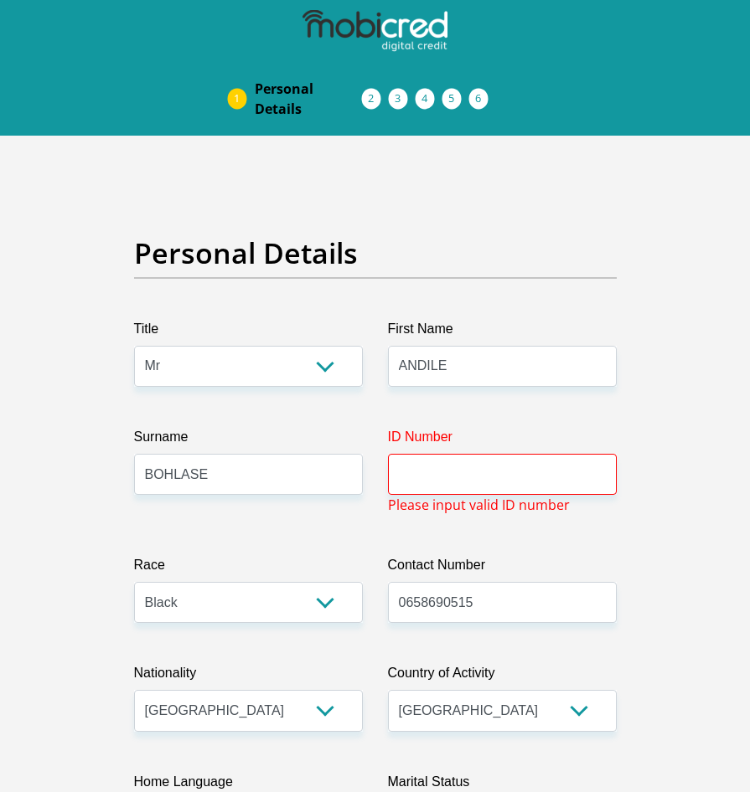
scroll to position [209, 0]
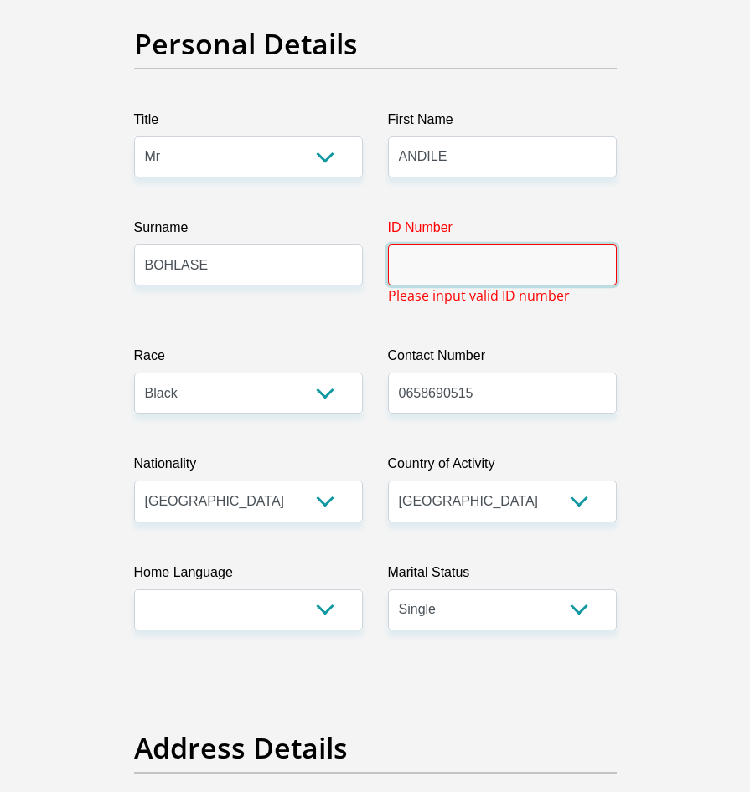
click at [510, 268] on input "ID Number" at bounding box center [502, 265] width 229 height 41
type input "0001266184082"
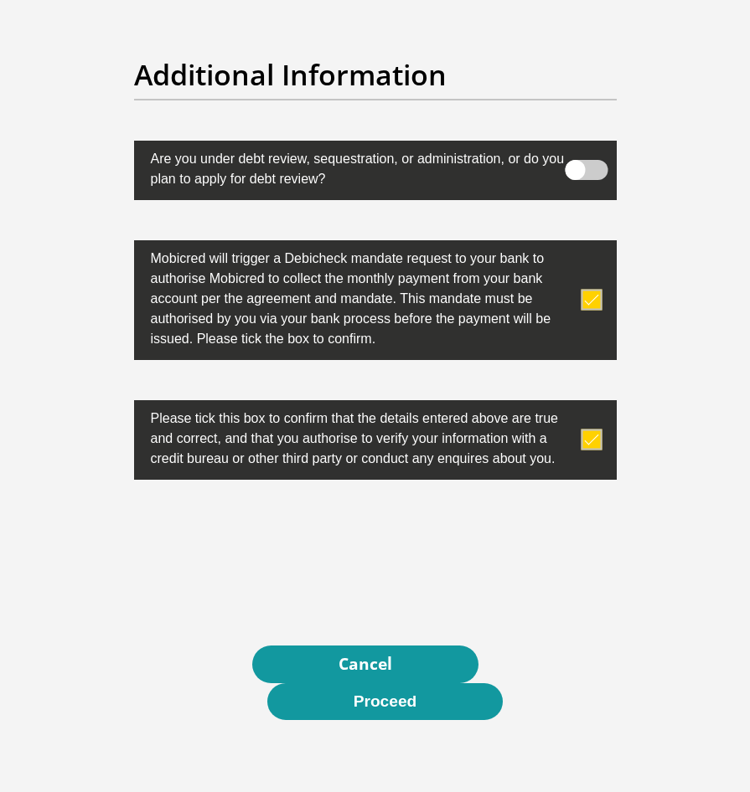
scroll to position [5896, 0]
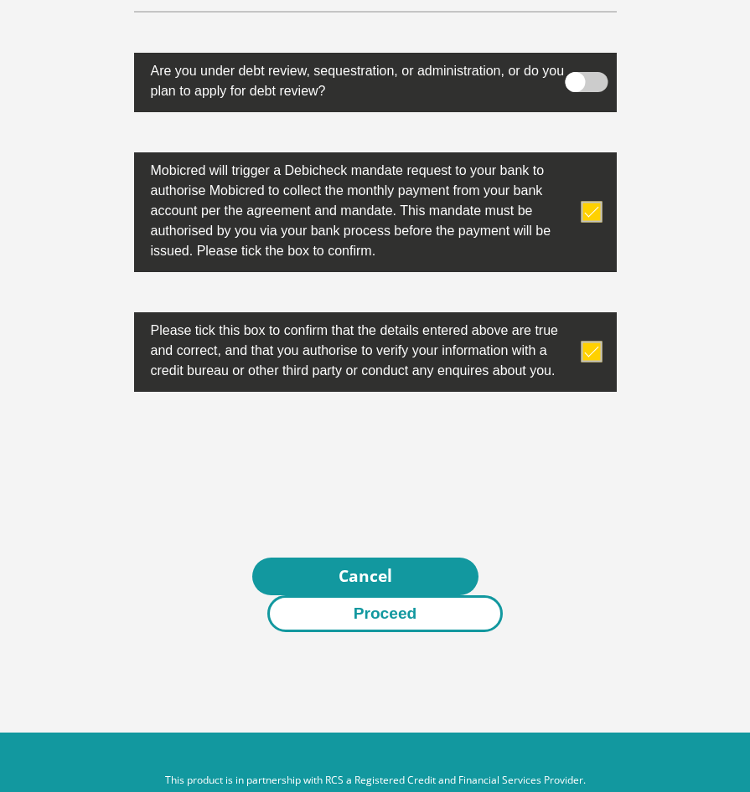
click at [394, 596] on button "Proceed" at bounding box center [385, 615] width 236 height 38
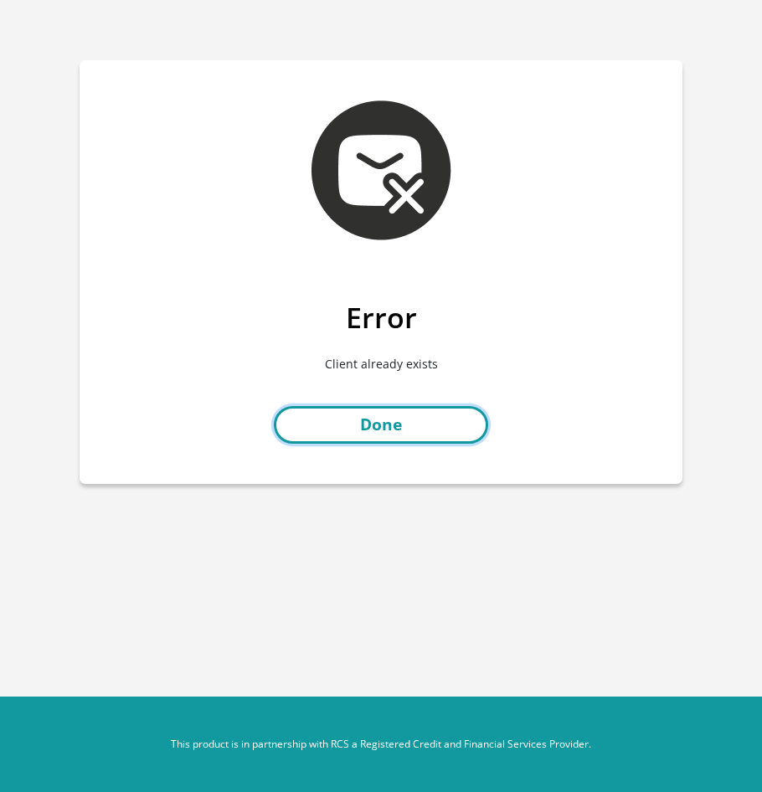
click at [390, 425] on link "Done" at bounding box center [381, 425] width 214 height 38
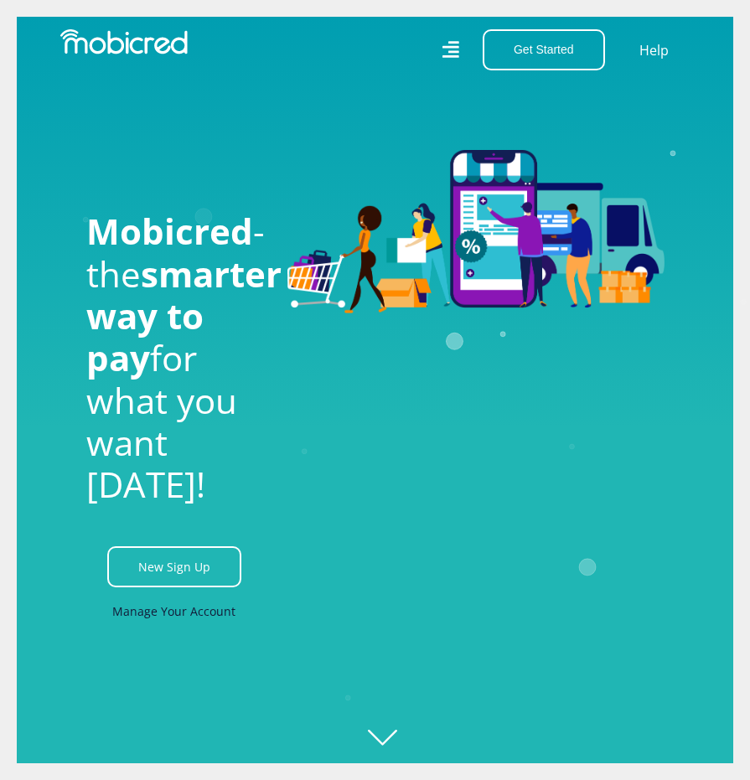
click at [210, 630] on link "Manage Your Account" at bounding box center [173, 611] width 123 height 38
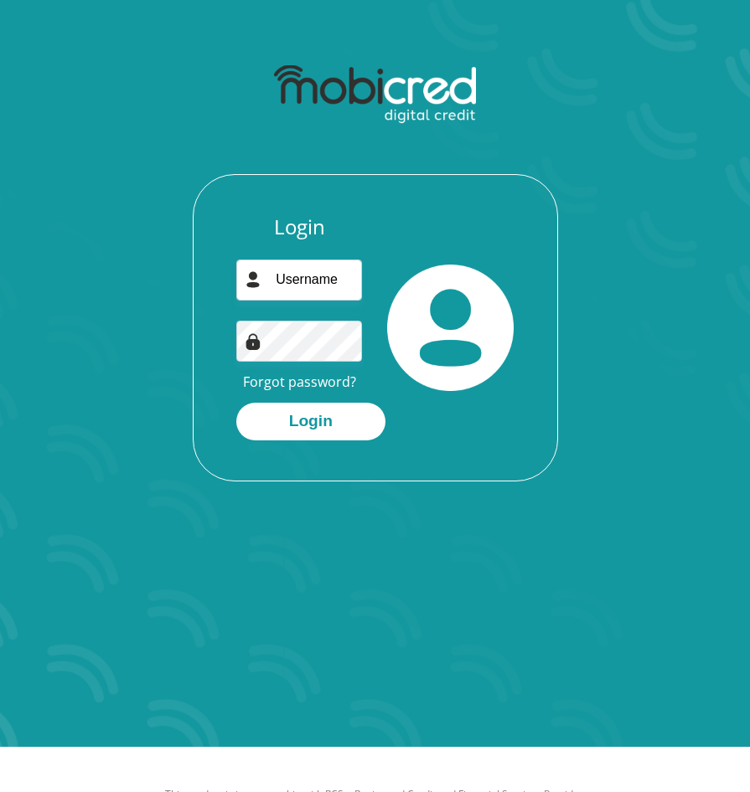
scroll to position [84, 0]
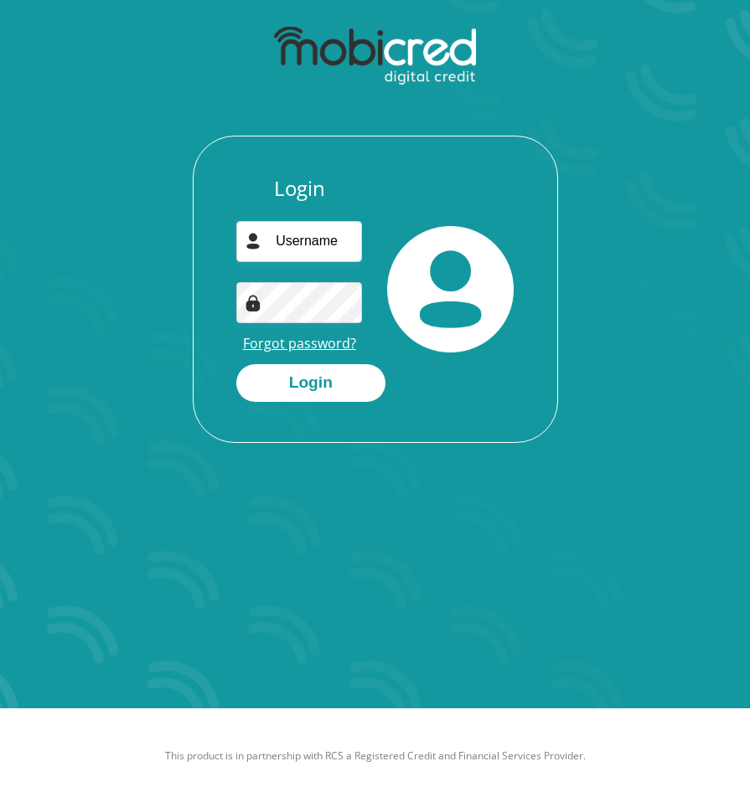
click at [297, 337] on link "Forgot password?" at bounding box center [299, 343] width 113 height 18
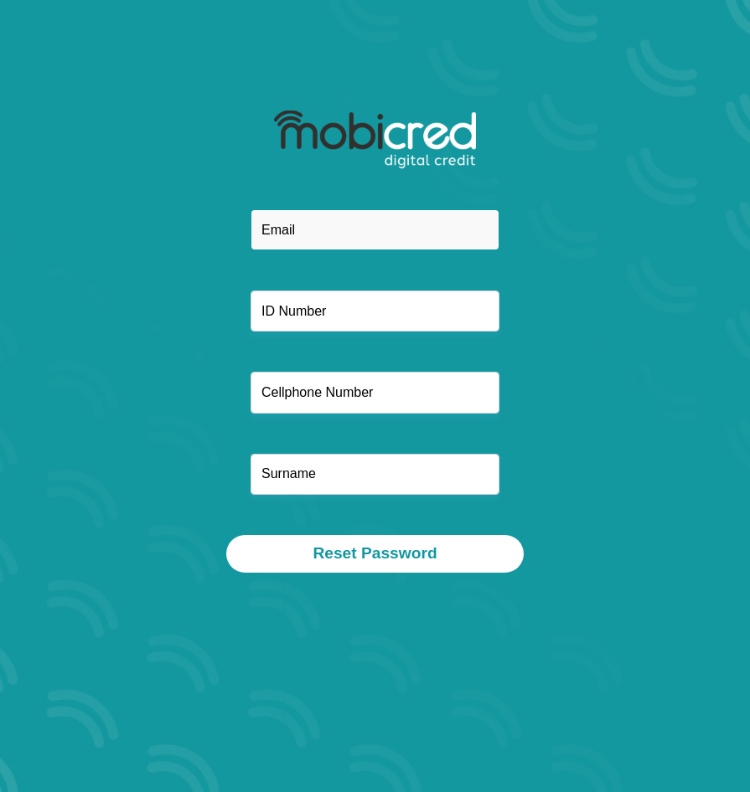
drag, startPoint x: 309, startPoint y: 226, endPoint x: 325, endPoint y: 230, distance: 16.3
click at [309, 226] on input "email" at bounding box center [374, 229] width 249 height 41
type input "andilebohlase26@gmail.com"
type input "0658690515"
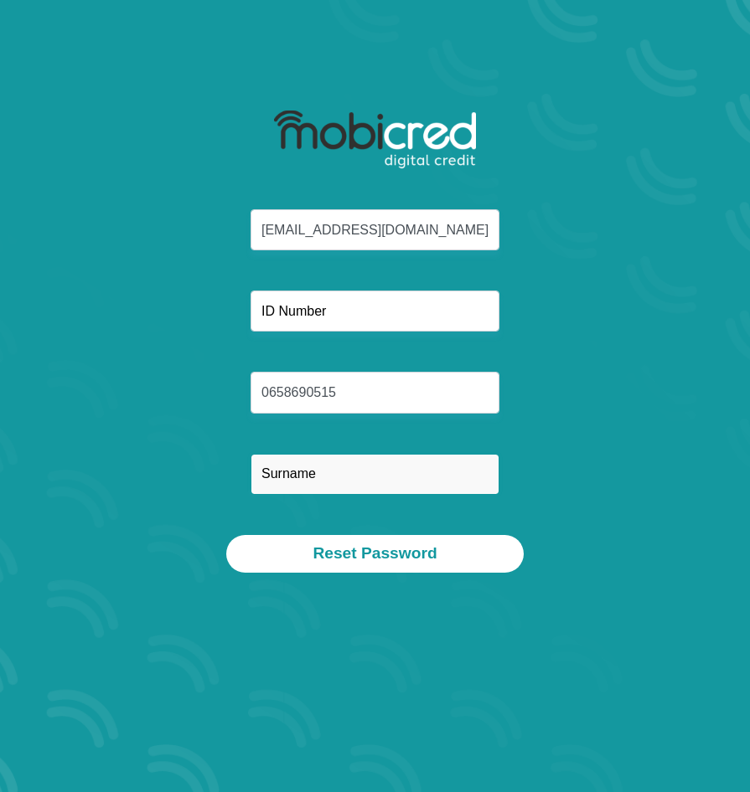
type input "BOHLASE"
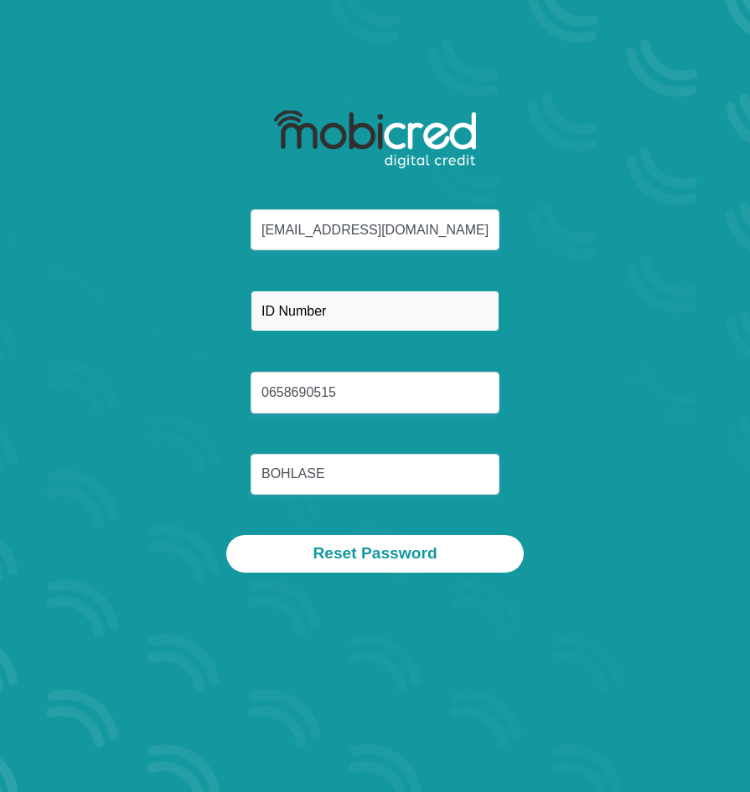
click at [389, 318] on input "text" at bounding box center [374, 311] width 249 height 41
type input "0001266184082"
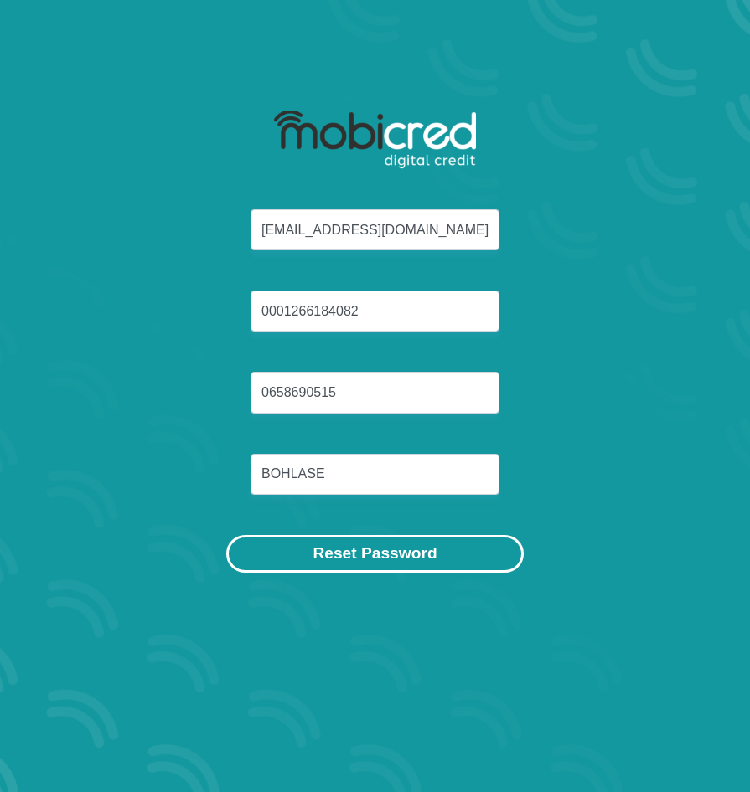
click at [407, 564] on button "Reset Password" at bounding box center [374, 554] width 297 height 38
